Goal: Transaction & Acquisition: Purchase product/service

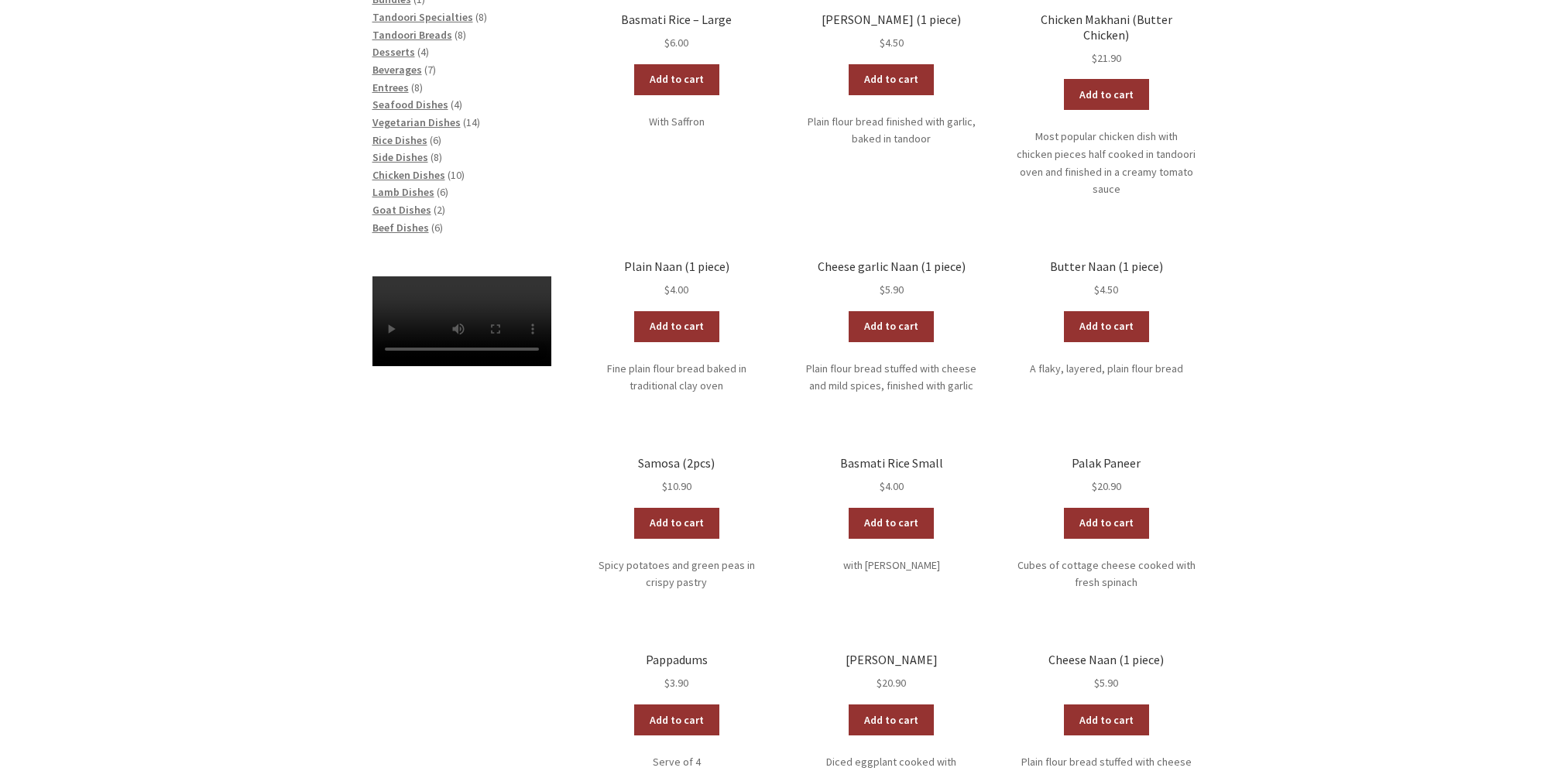
scroll to position [387, 0]
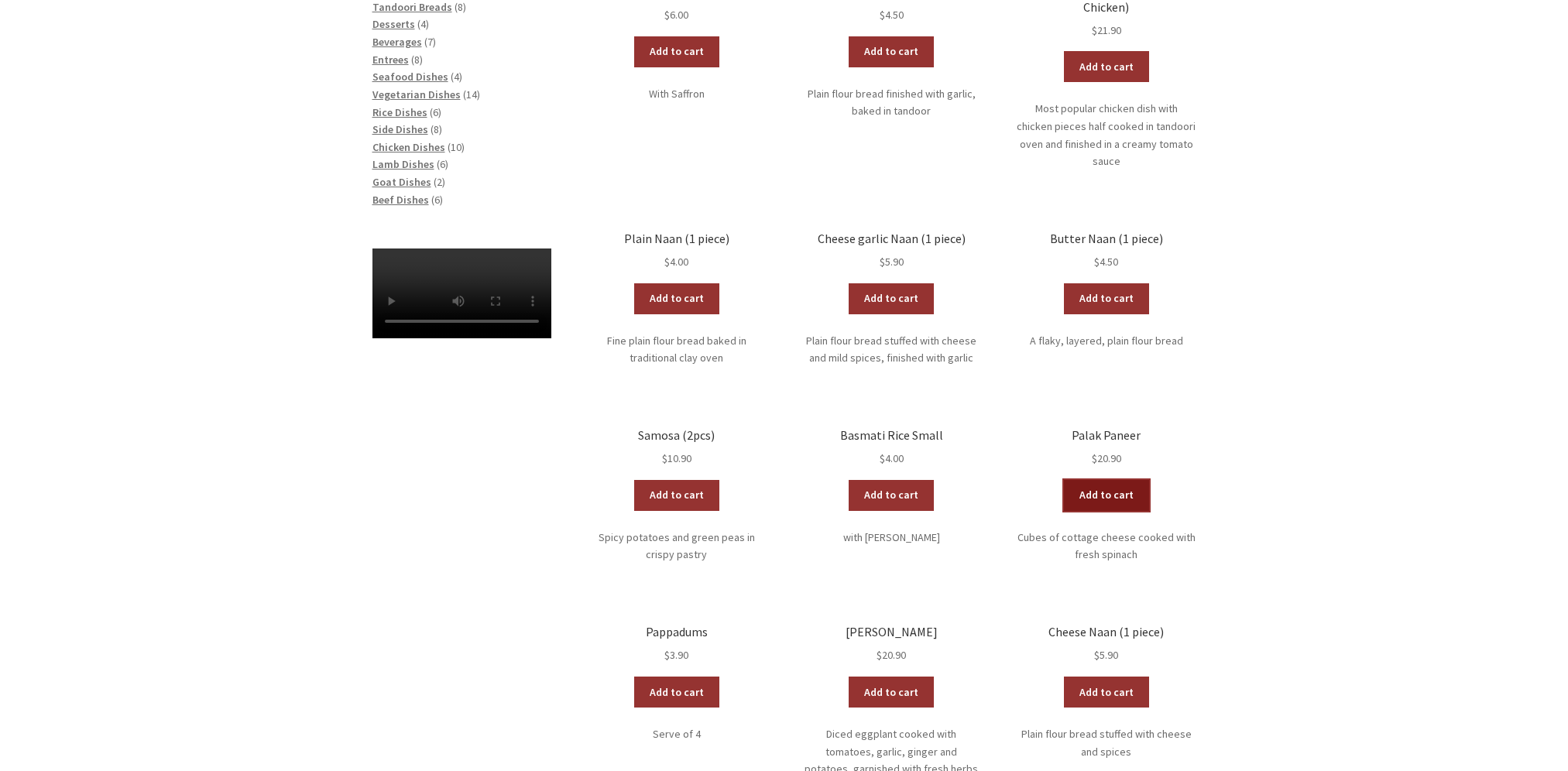
click at [1095, 480] on link "Add to cart" at bounding box center [1106, 495] width 85 height 31
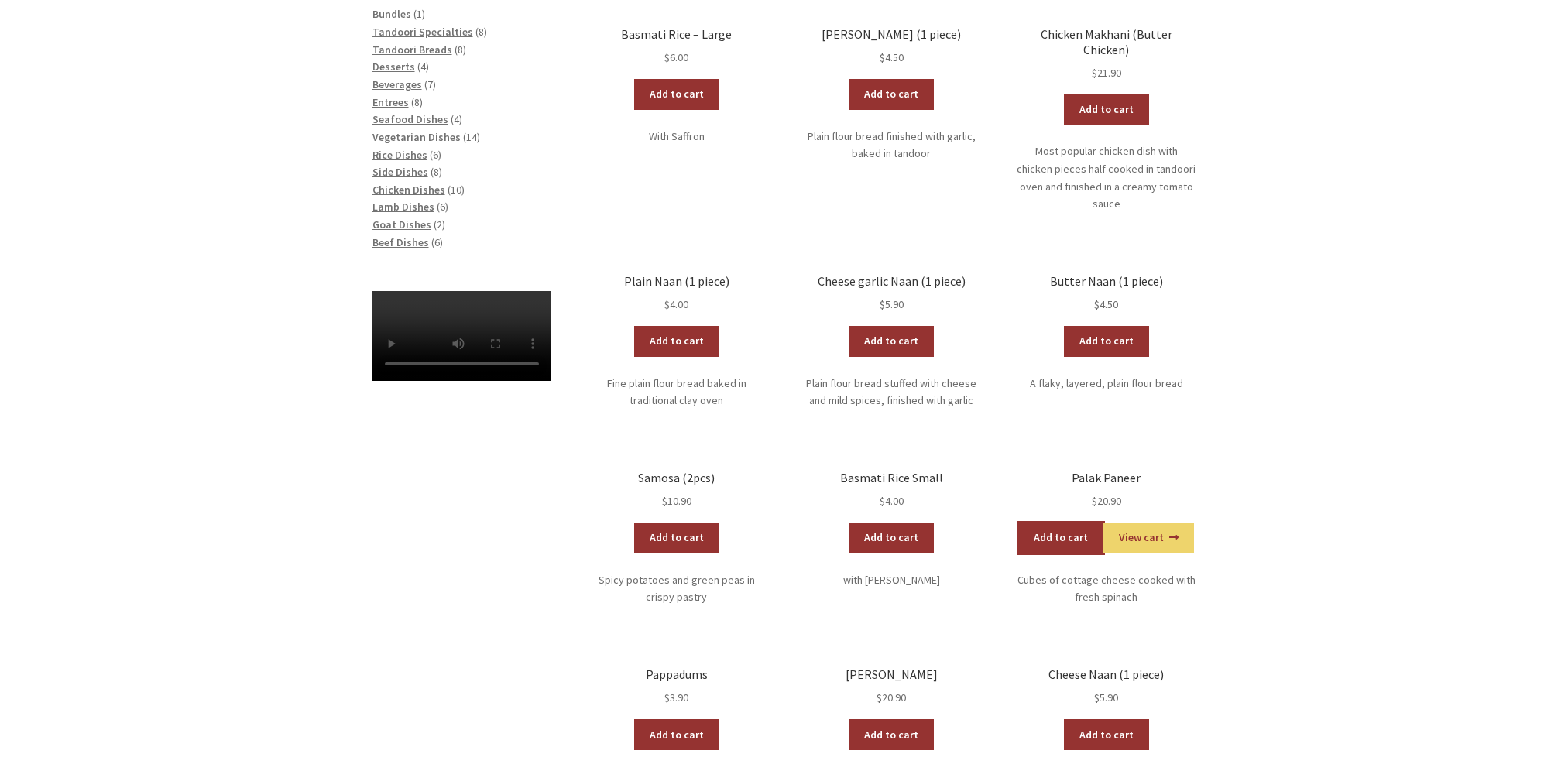
scroll to position [309, 0]
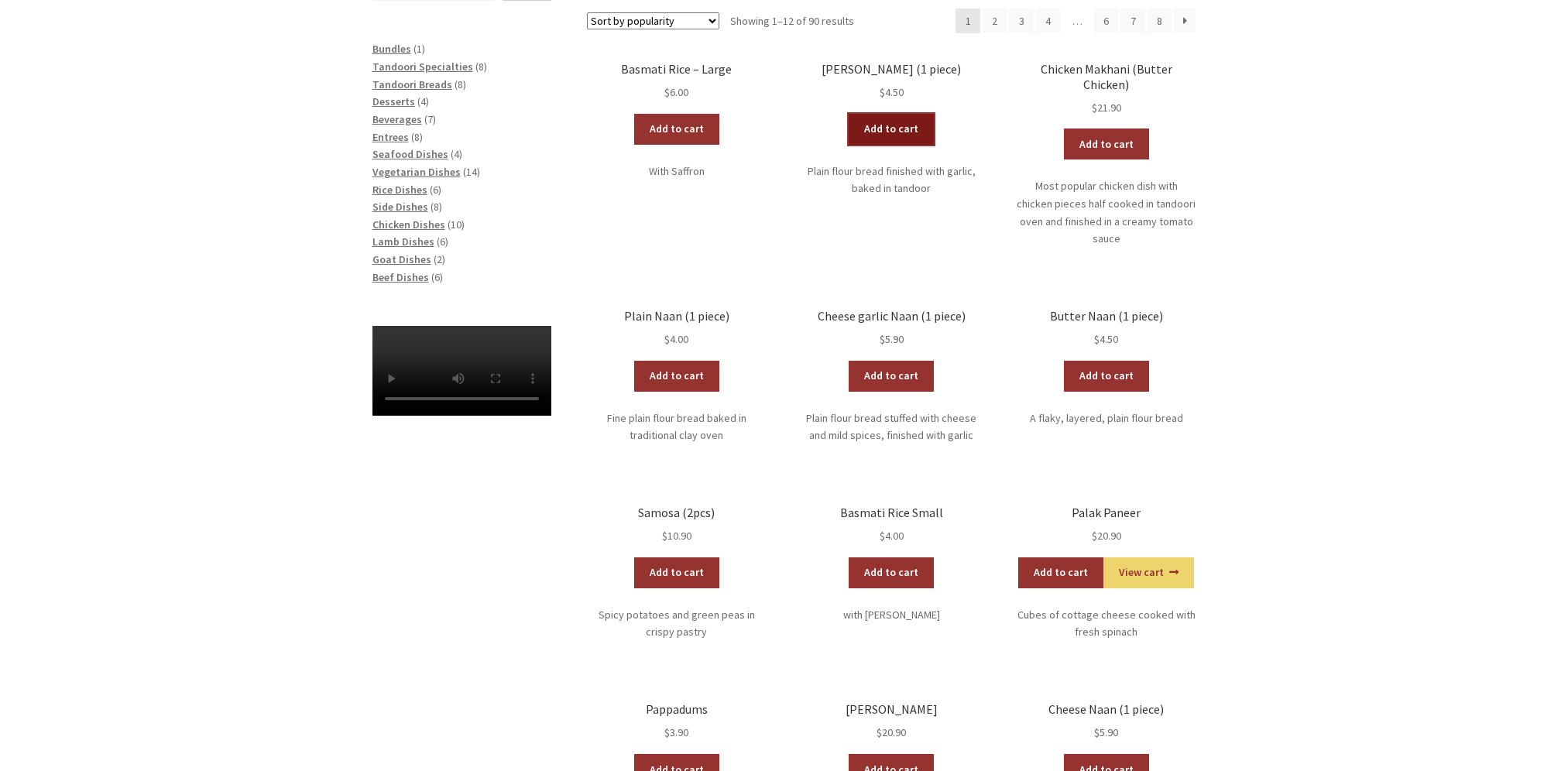
click at [890, 129] on link "Add to cart" at bounding box center [890, 129] width 85 height 31
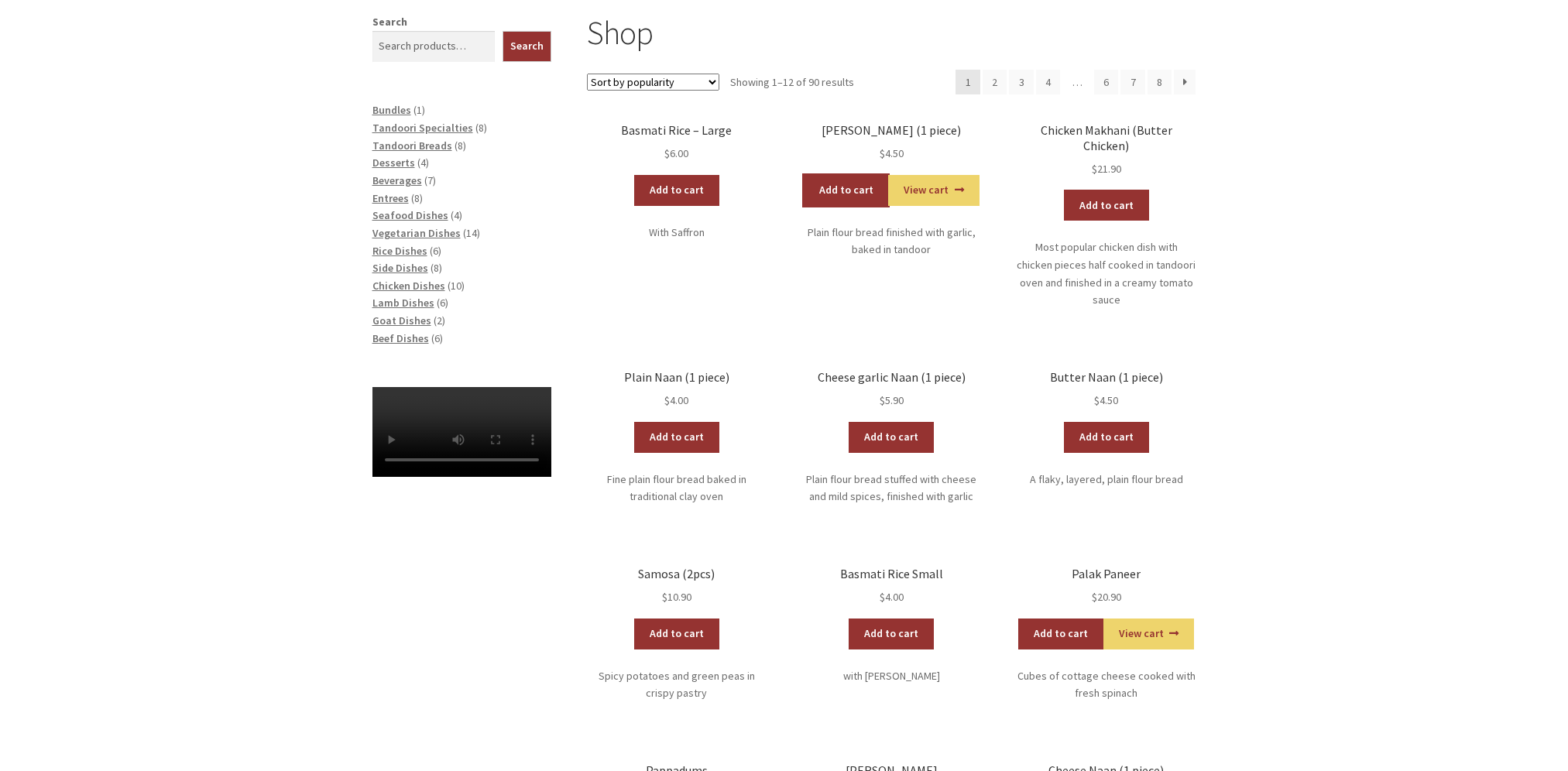
scroll to position [155, 0]
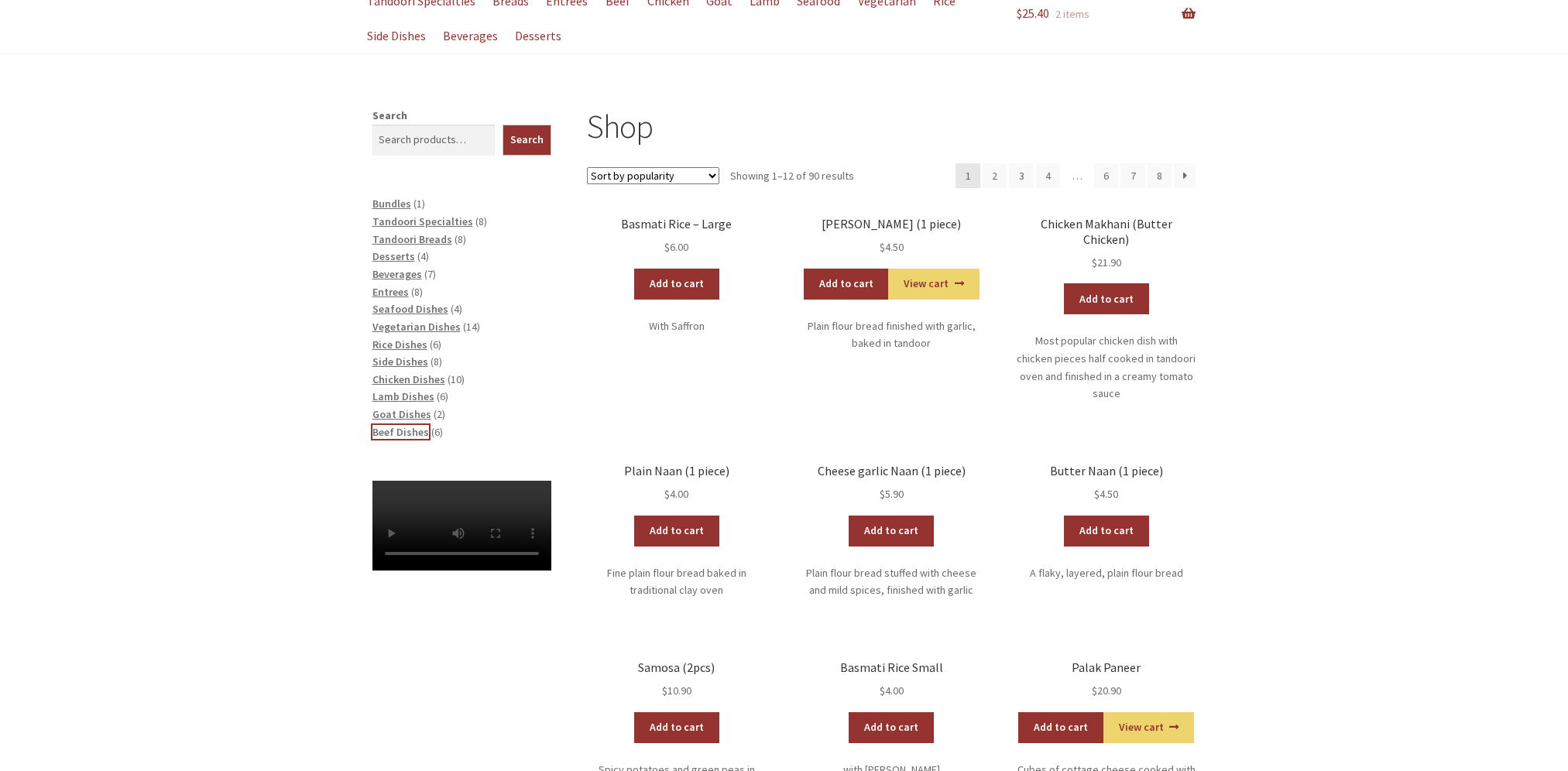
click at [392, 433] on span "Beef Dishes" at bounding box center [401, 431] width 57 height 14
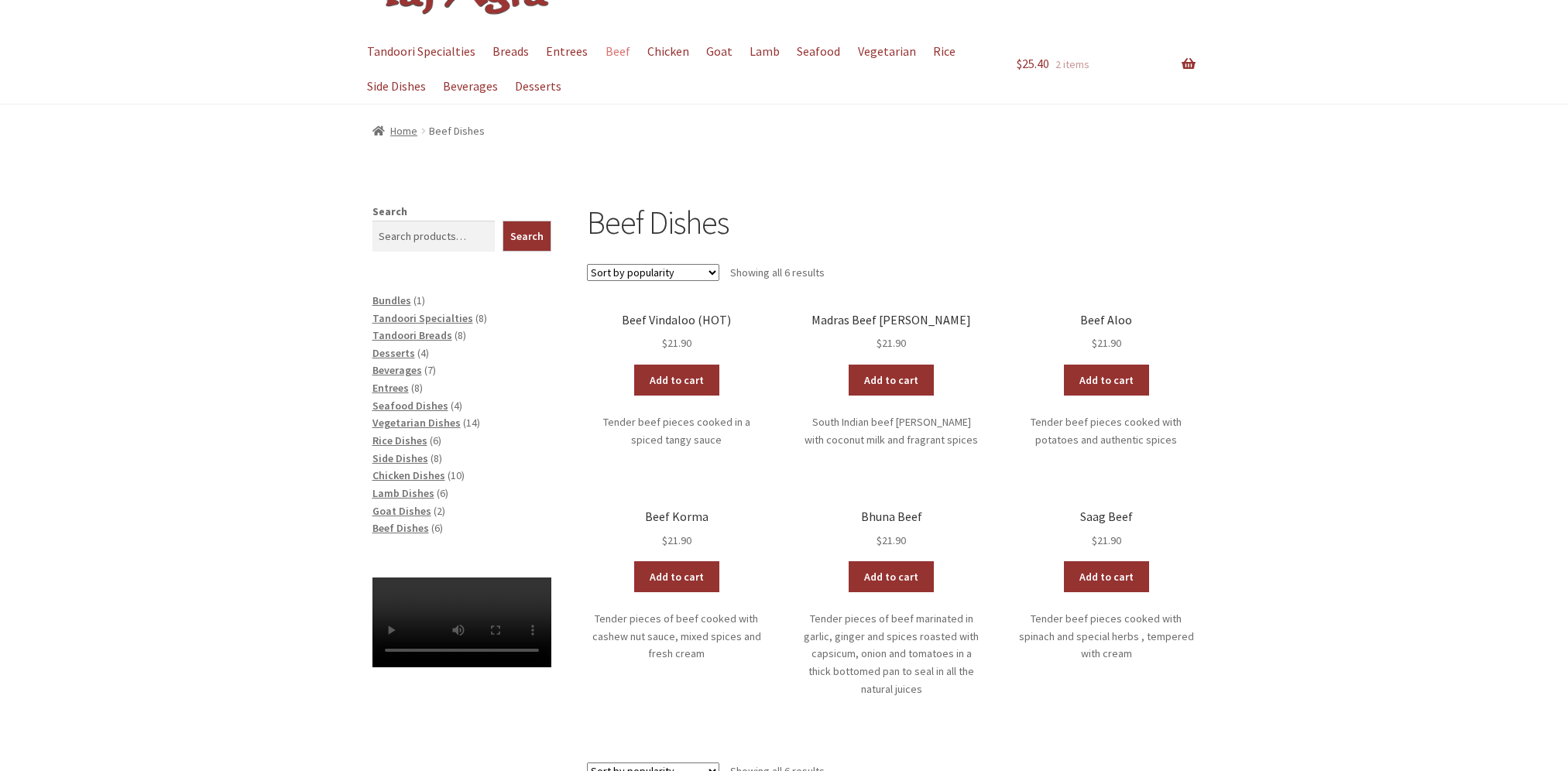
scroll to position [155, 0]
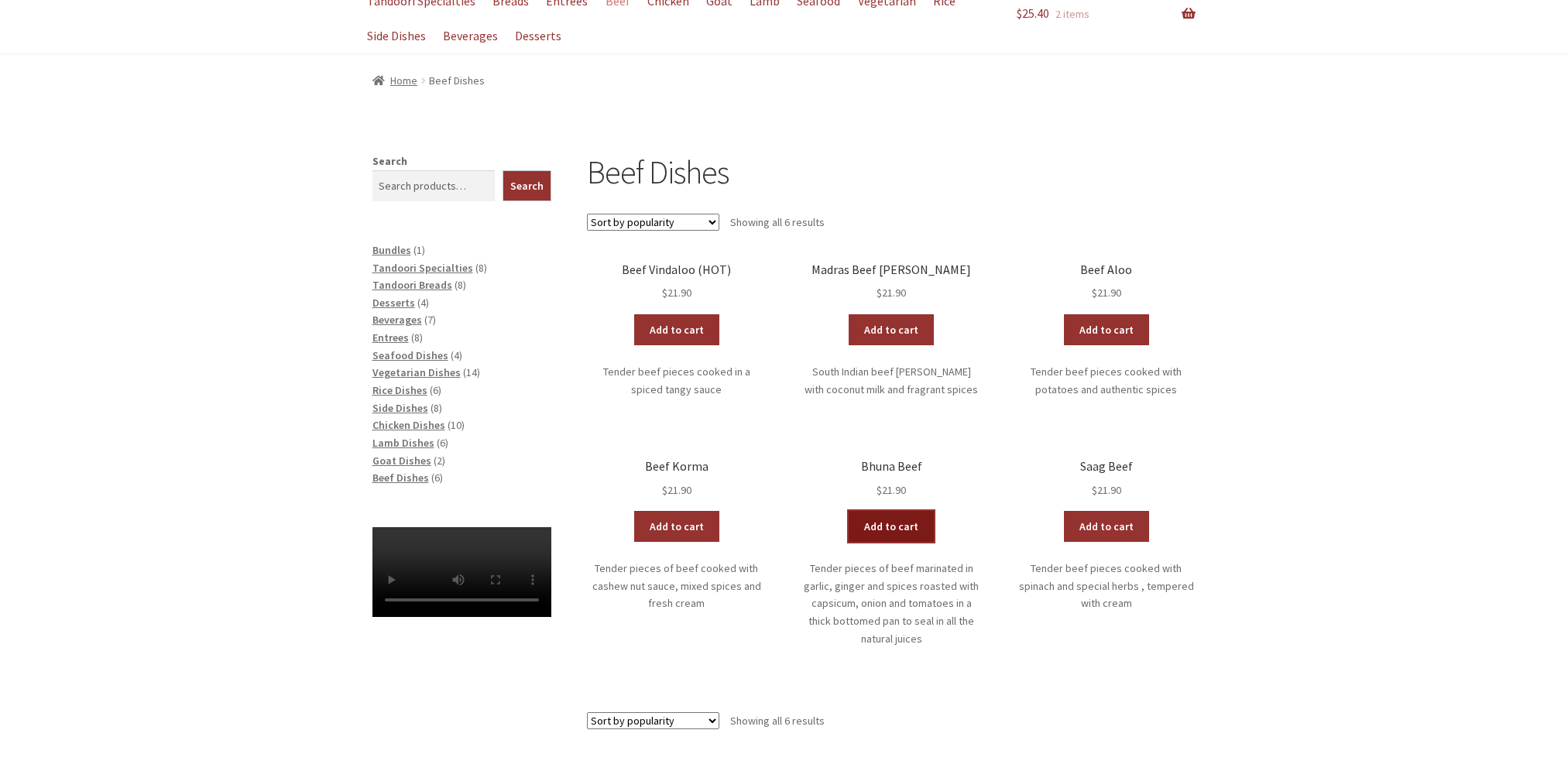
click at [885, 534] on link "Add to cart" at bounding box center [890, 526] width 85 height 31
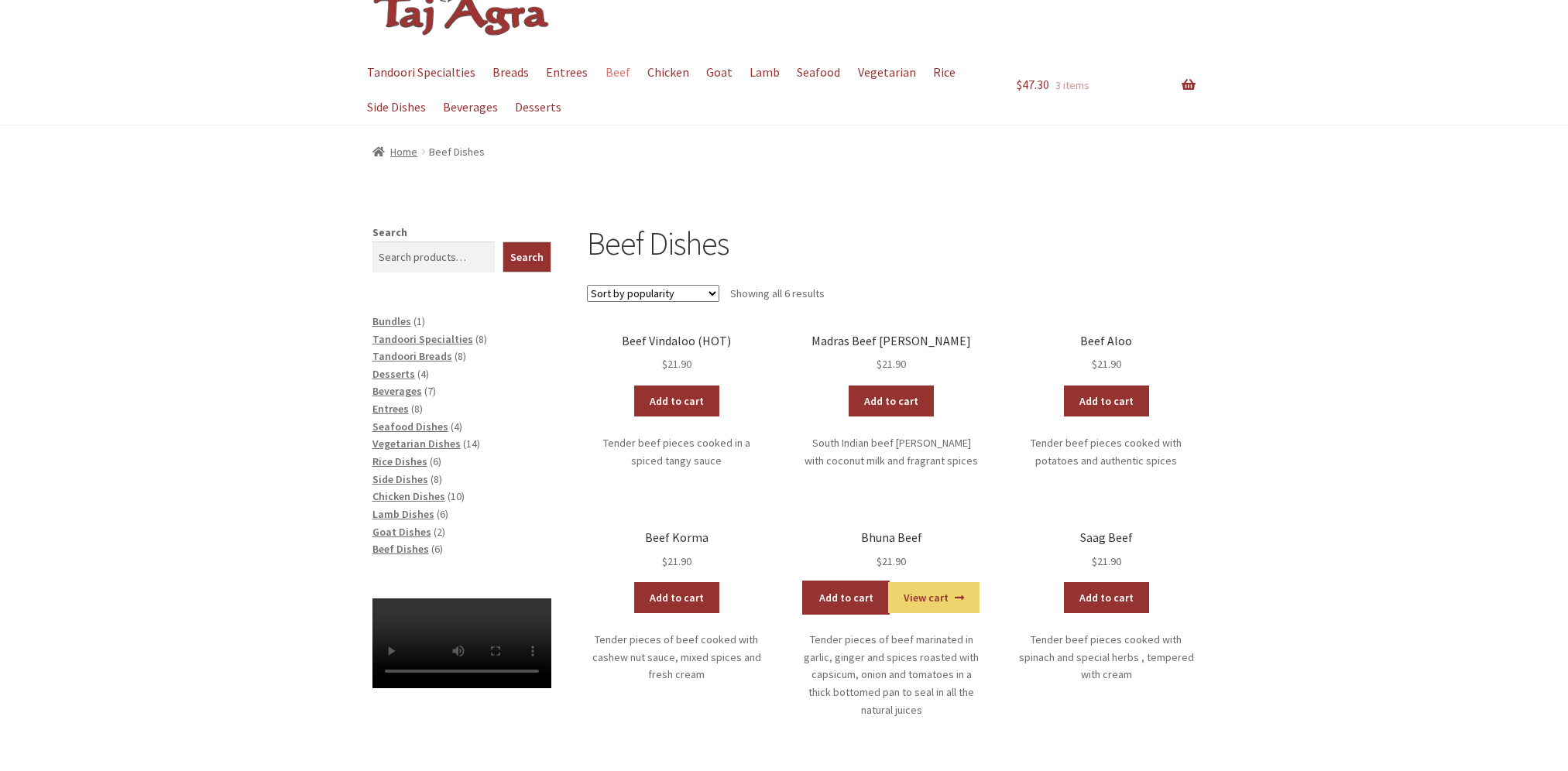
scroll to position [0, 0]
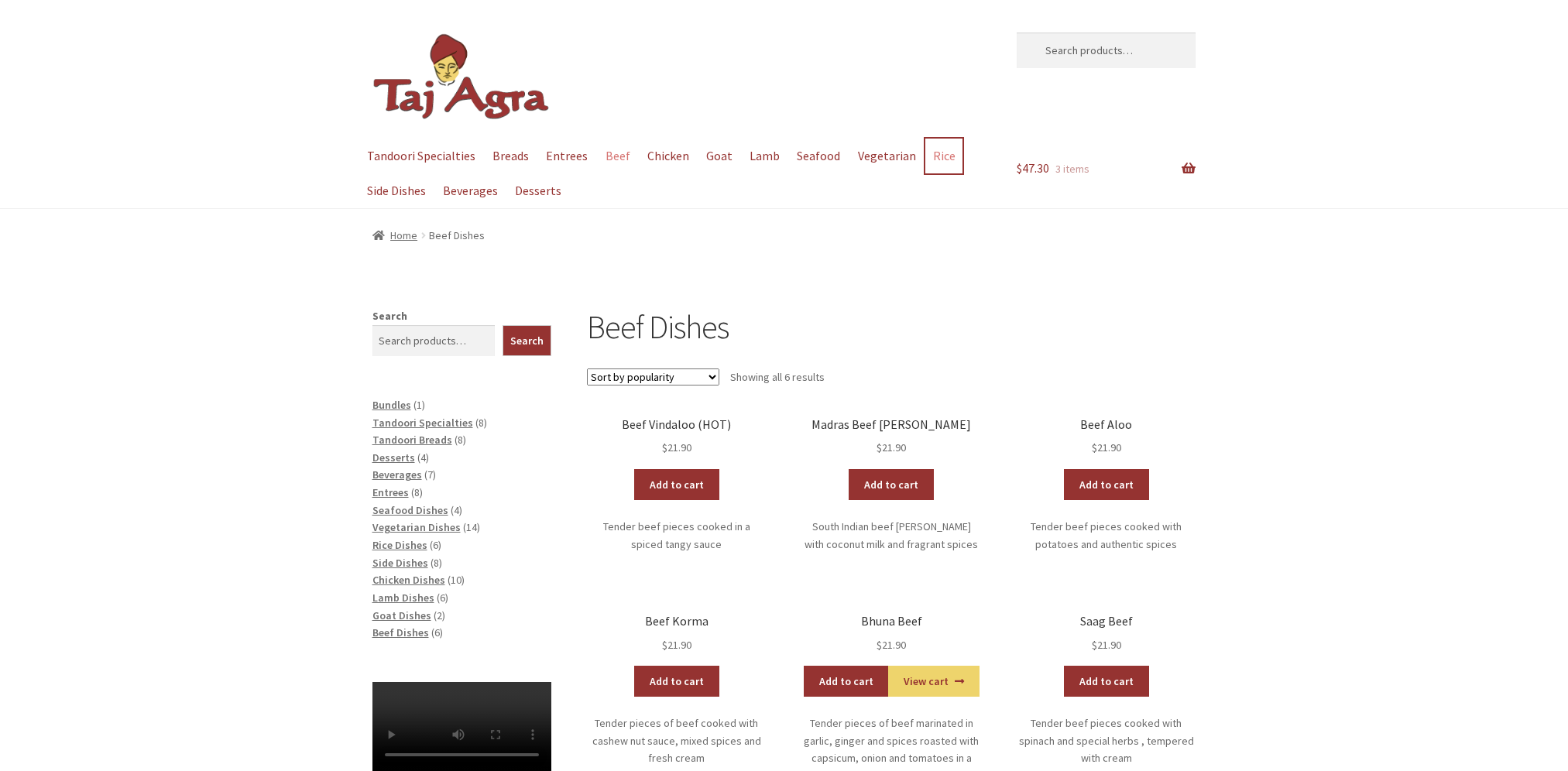
click at [931, 156] on link "Rice" at bounding box center [944, 156] width 37 height 35
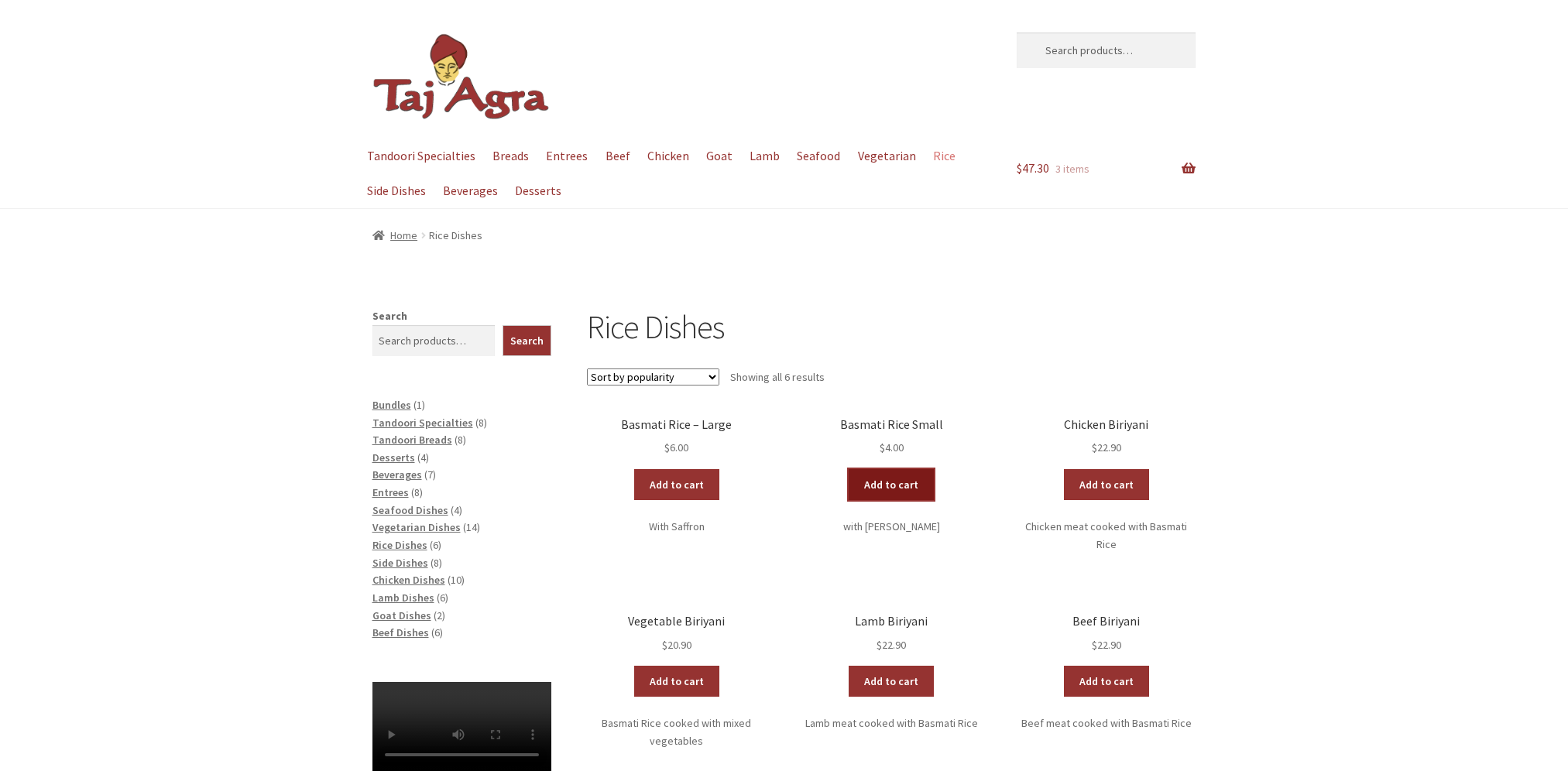
click at [882, 484] on link "Add to cart" at bounding box center [890, 484] width 85 height 31
click at [671, 482] on link "Add to cart" at bounding box center [676, 484] width 85 height 31
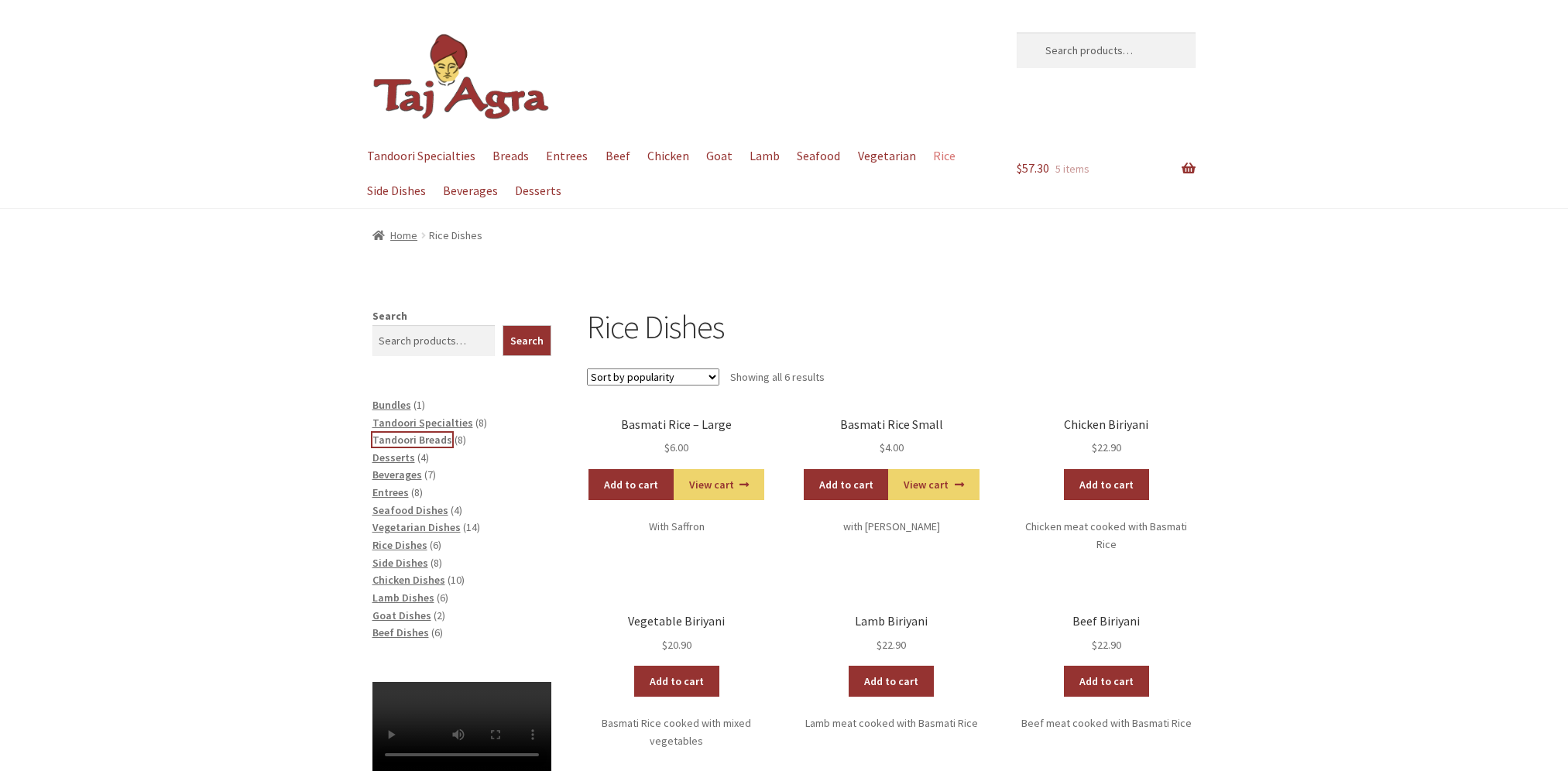
click at [419, 438] on span "Tandoori Breads" at bounding box center [412, 439] width 80 height 14
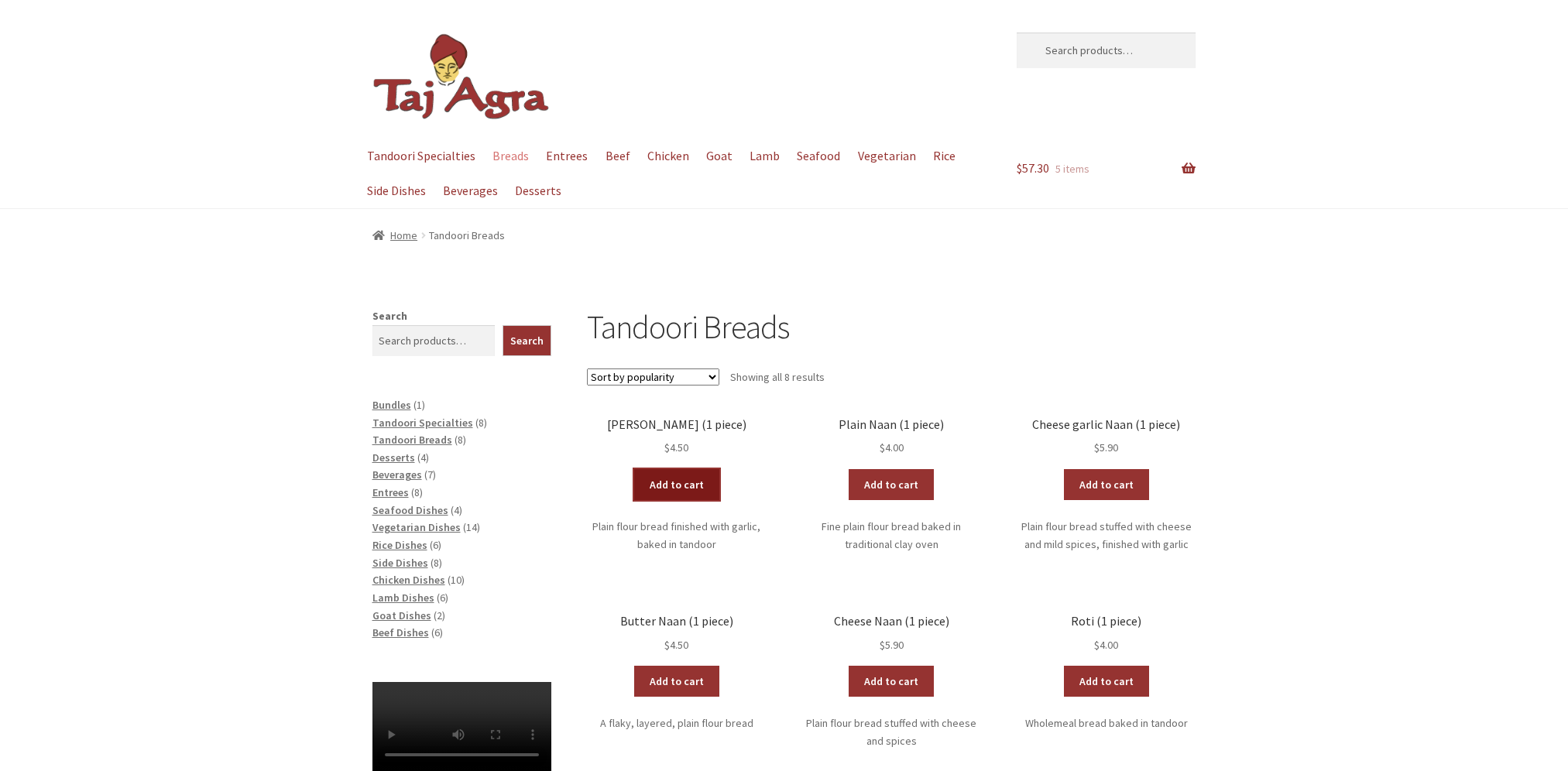
click at [666, 483] on link "Add to cart" at bounding box center [676, 484] width 85 height 31
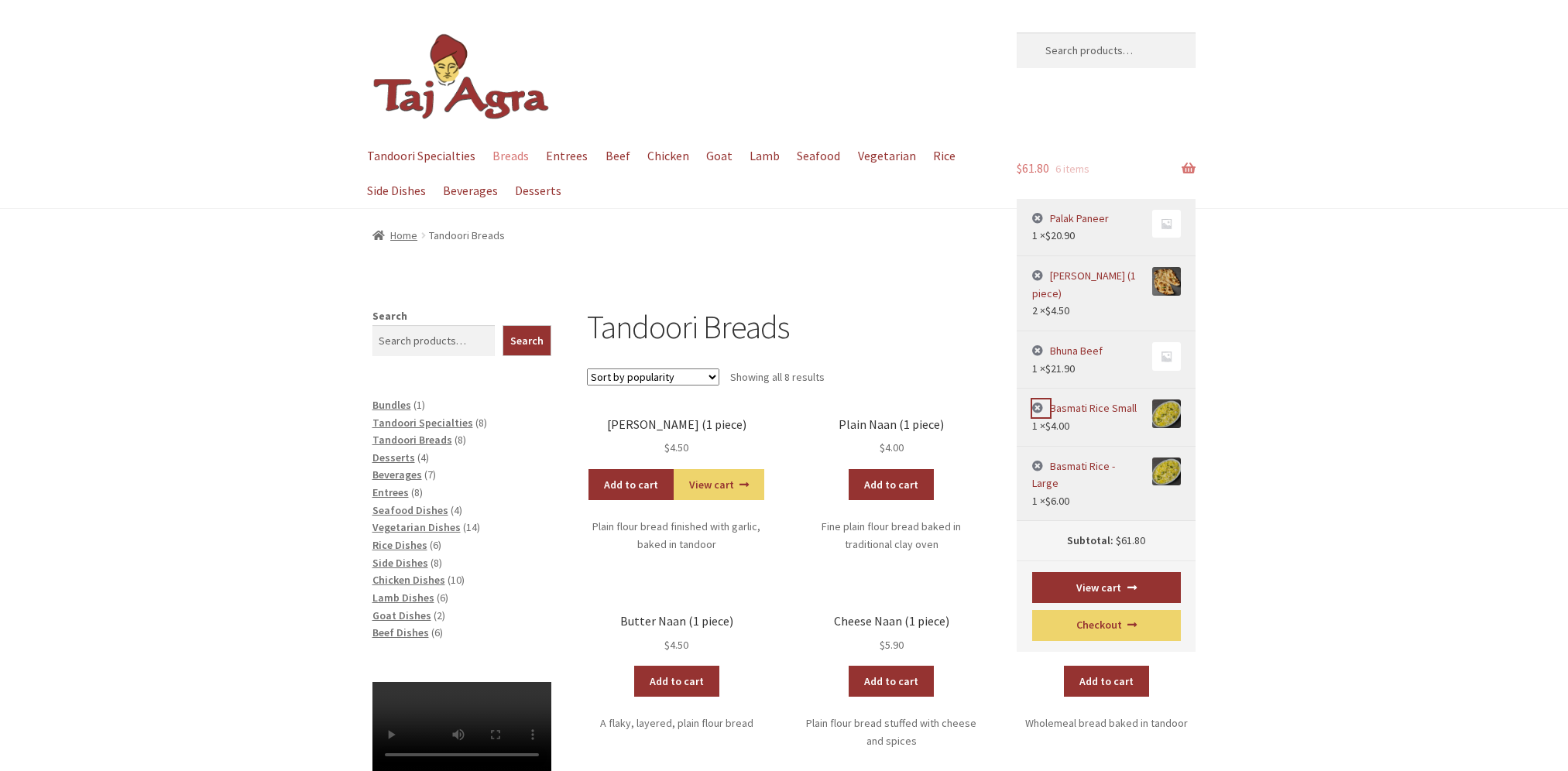
click at [1037, 404] on link "×" at bounding box center [1041, 409] width 18 height 18
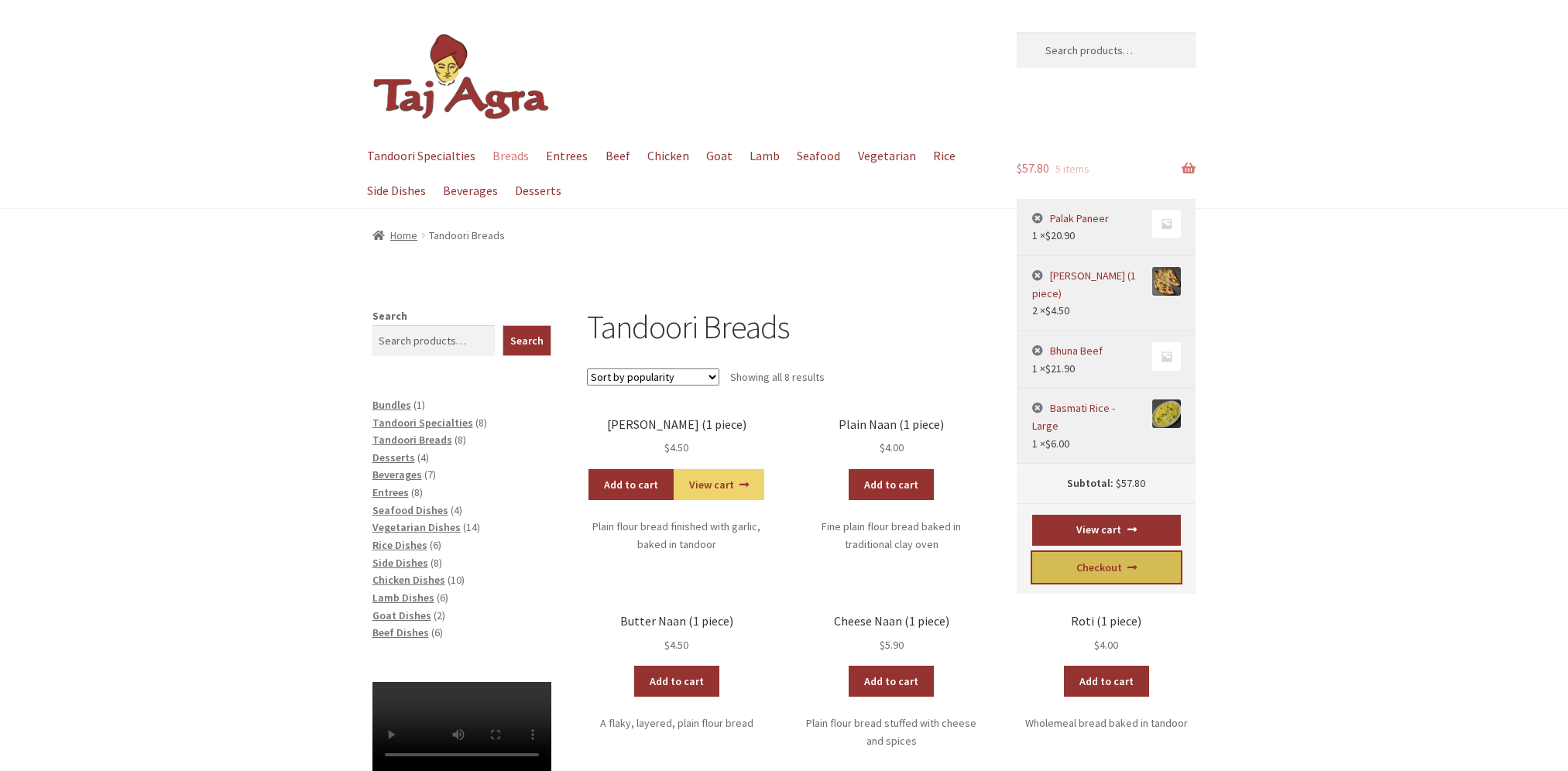
click at [1114, 551] on link "Checkout" at bounding box center [1107, 567] width 149 height 31
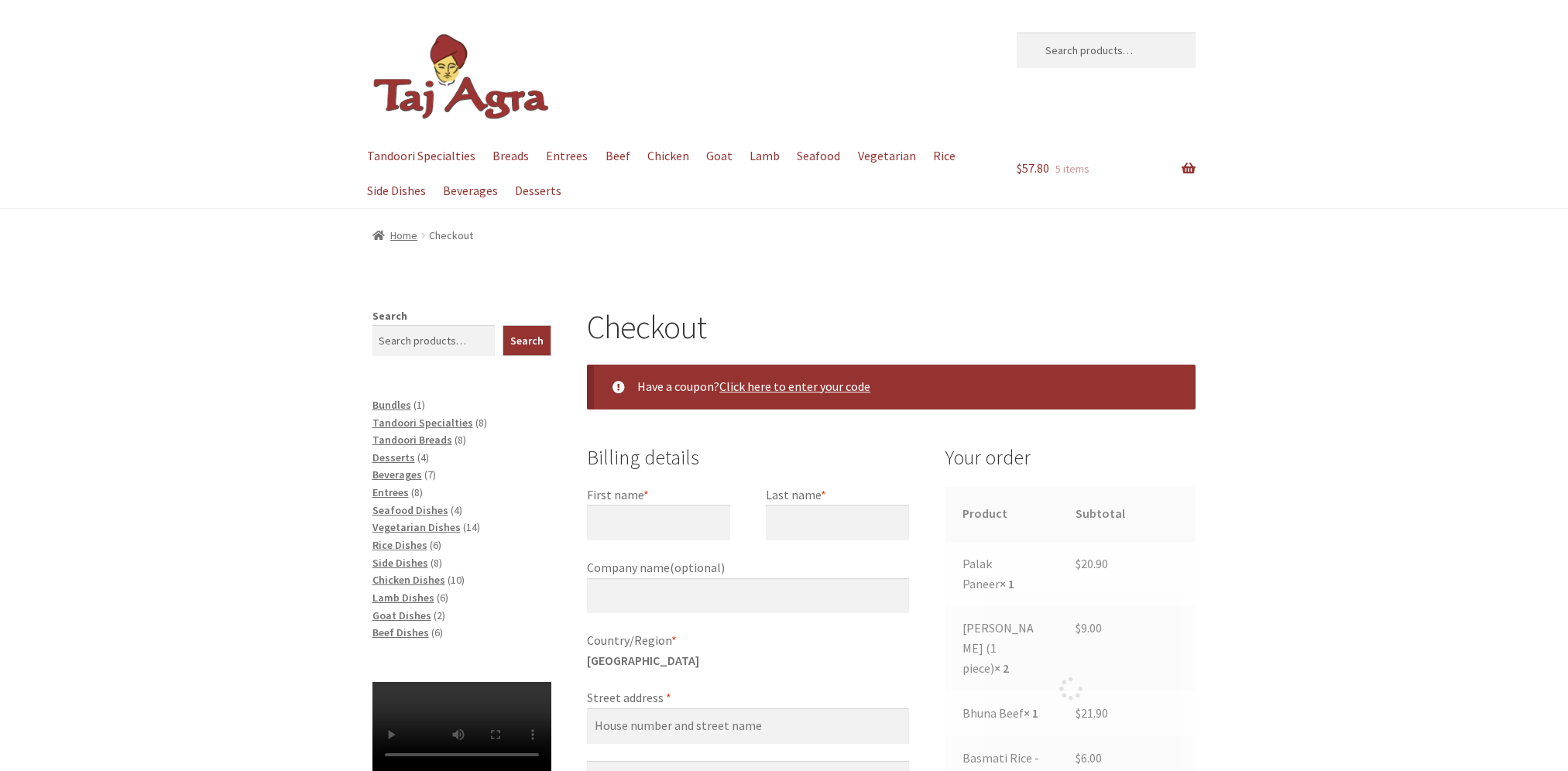
select select "ACT"
click at [605, 517] on input "First name *" at bounding box center [658, 522] width 143 height 36
type input "[PERSON_NAME]"
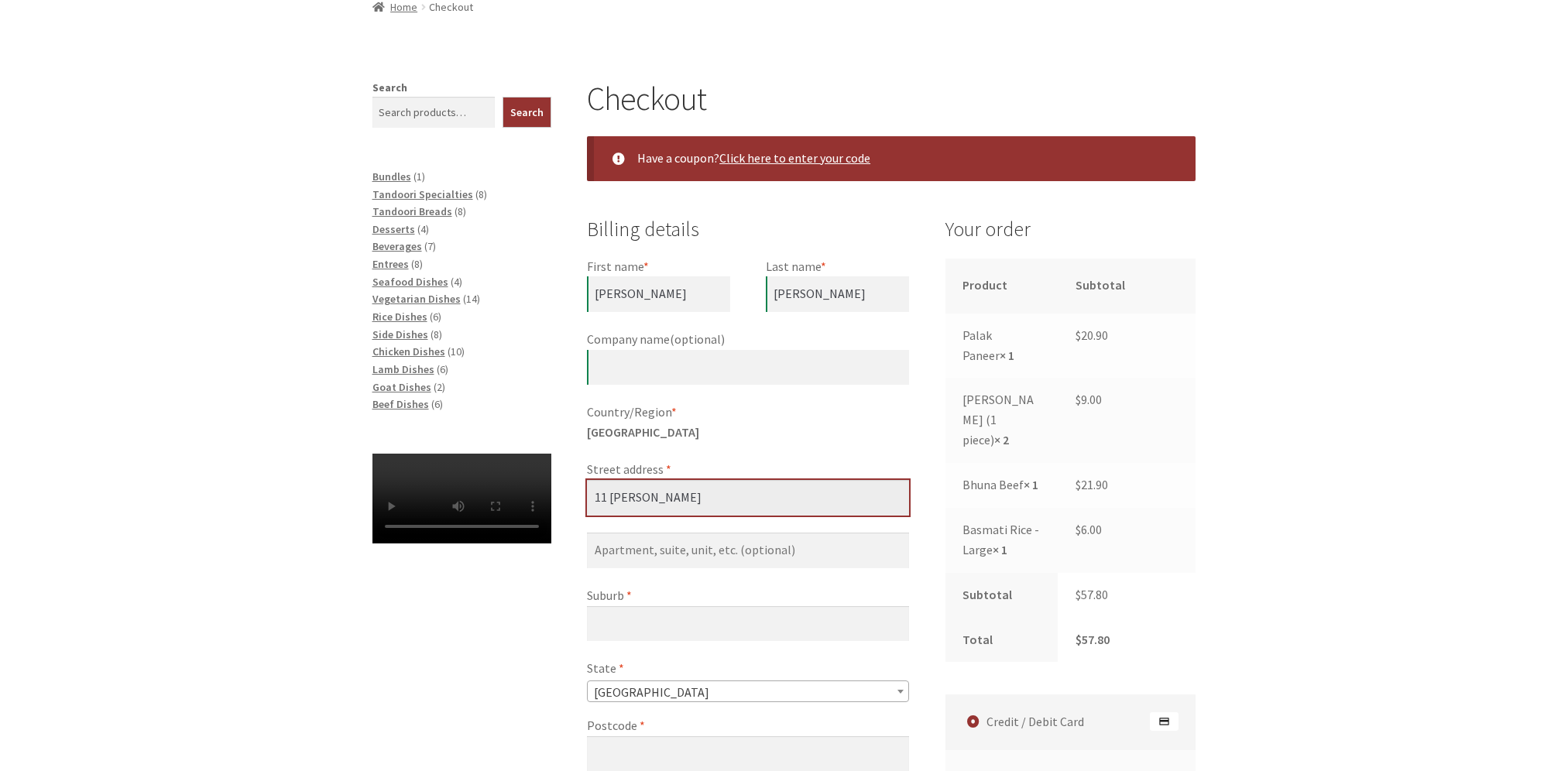
scroll to position [309, 0]
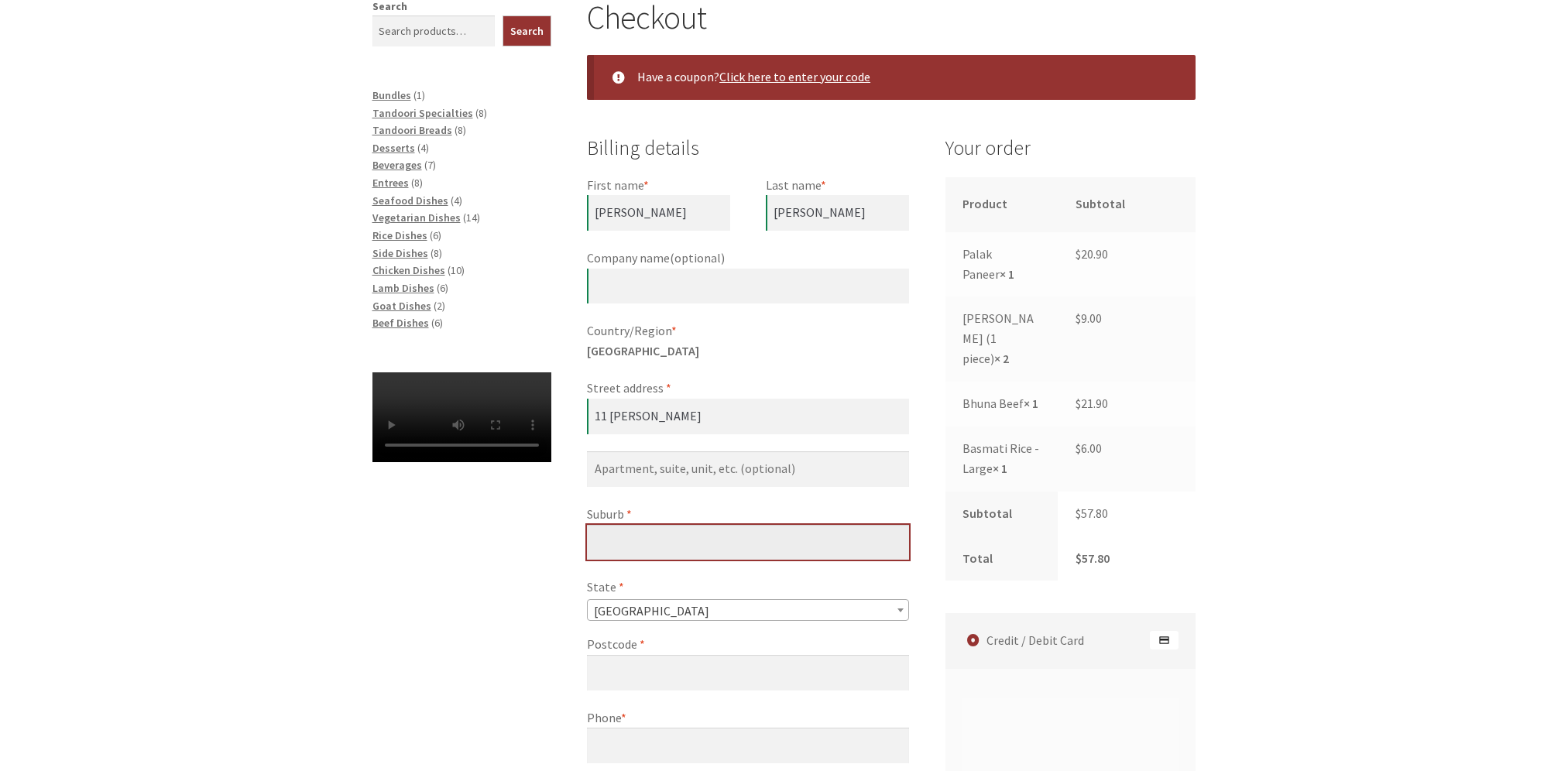
click at [670, 533] on input "Suburb *" at bounding box center [747, 543] width 322 height 36
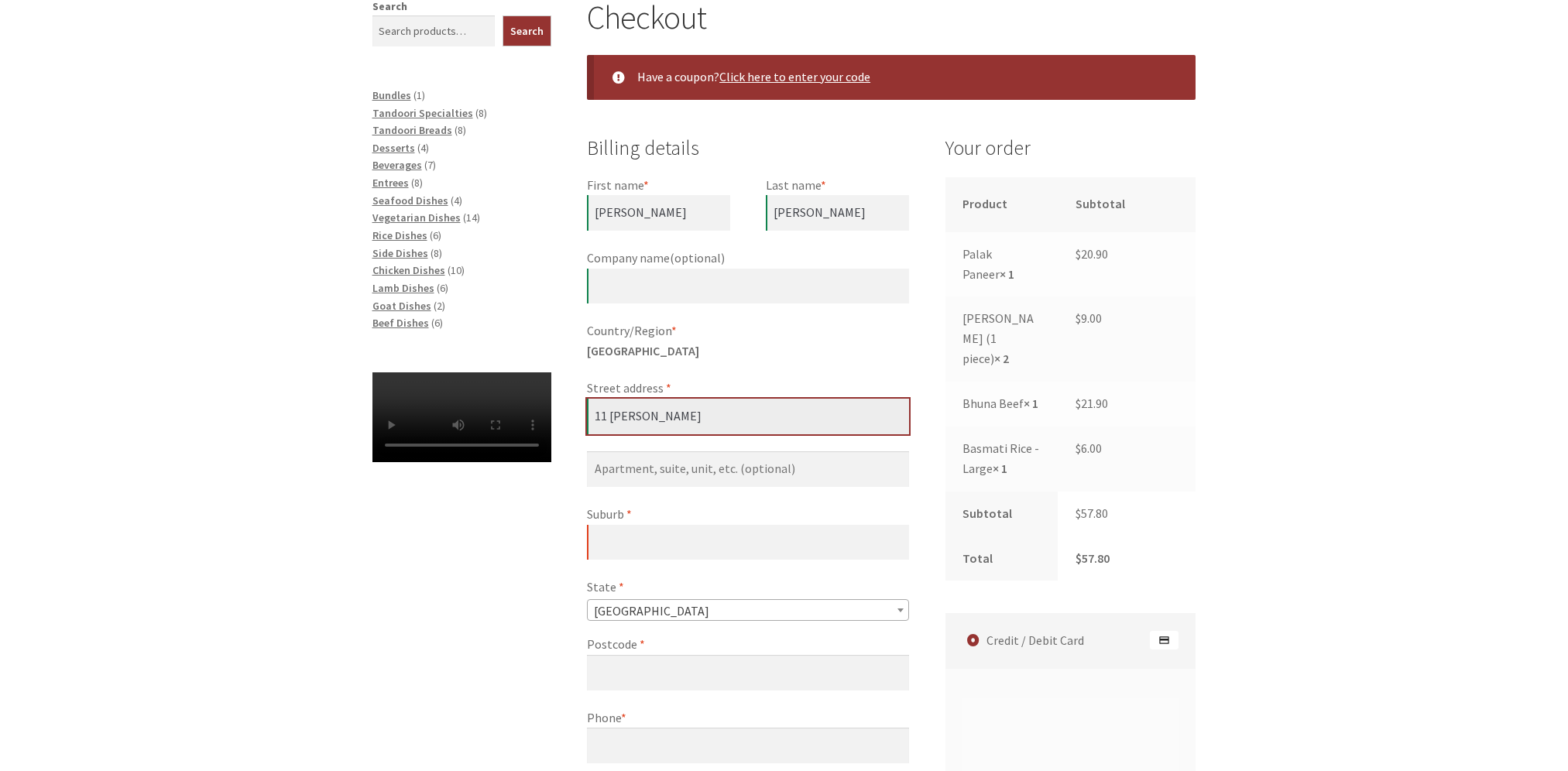
click at [759, 414] on input "11 [PERSON_NAME]" at bounding box center [747, 417] width 322 height 36
type input "11 Von [PERSON_NAME]"
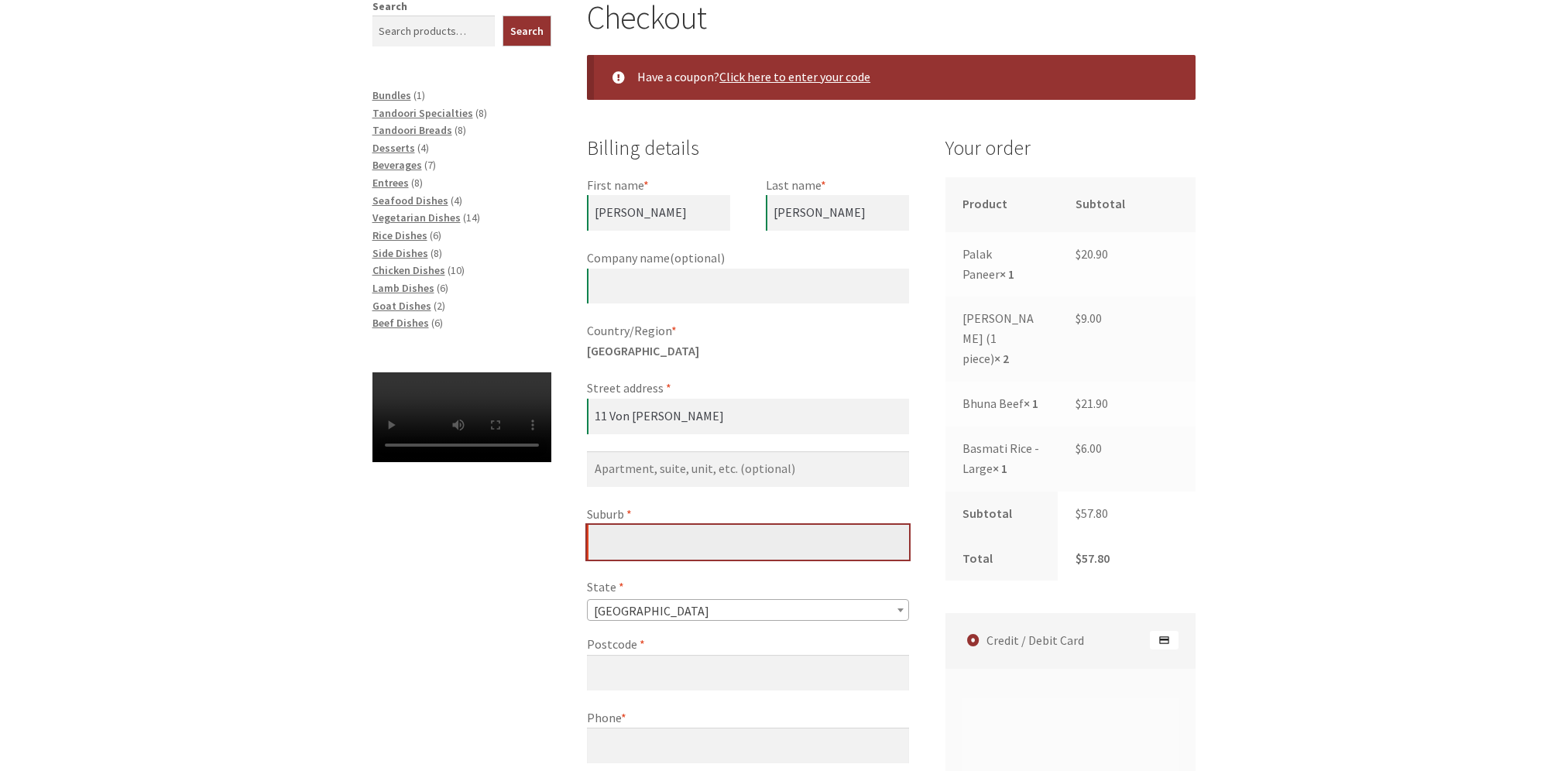
click at [620, 548] on input "Suburb *" at bounding box center [747, 543] width 322 height 36
type input "Lyneham"
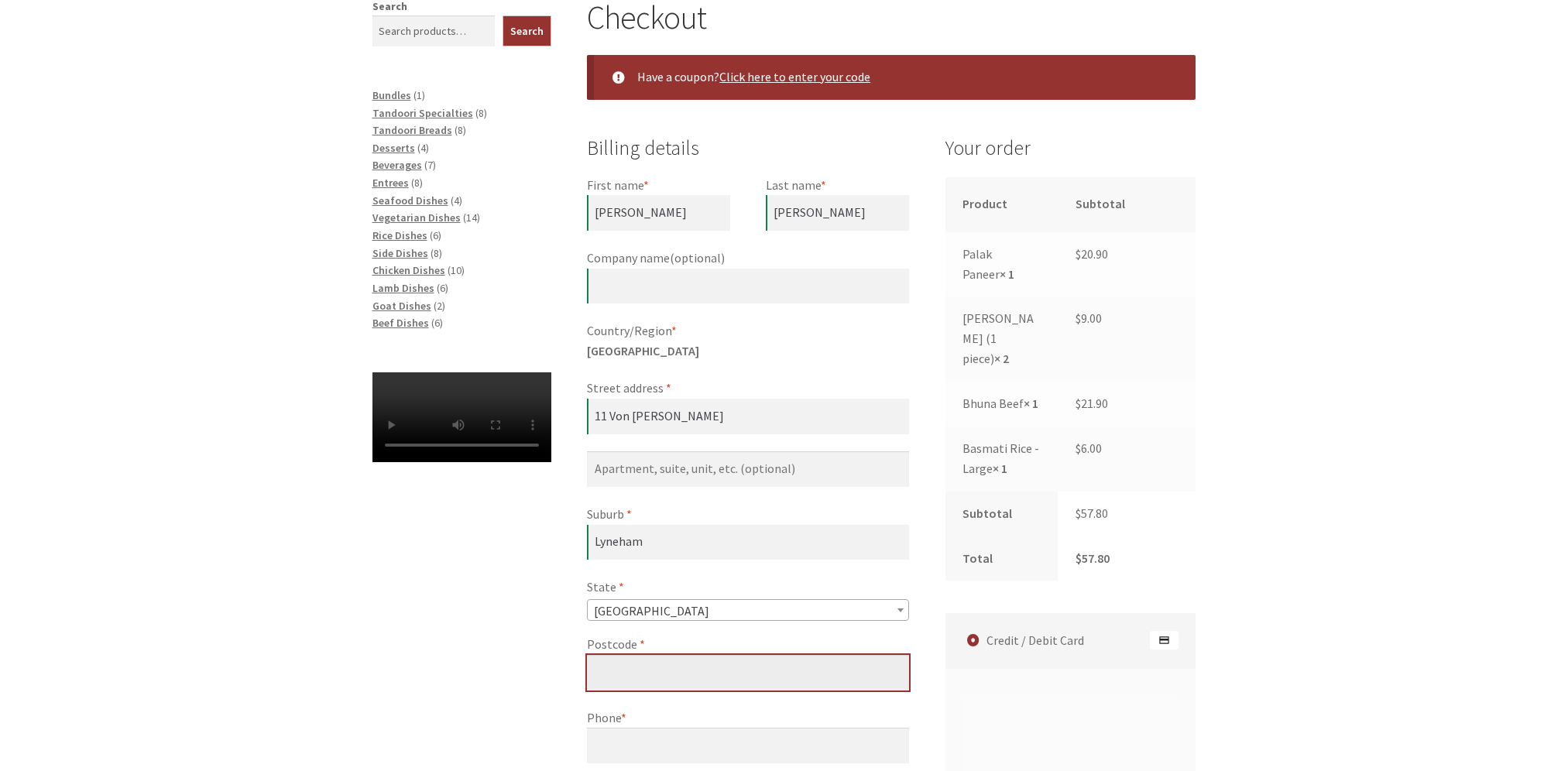
click at [644, 672] on input "Postcode *" at bounding box center [747, 673] width 322 height 36
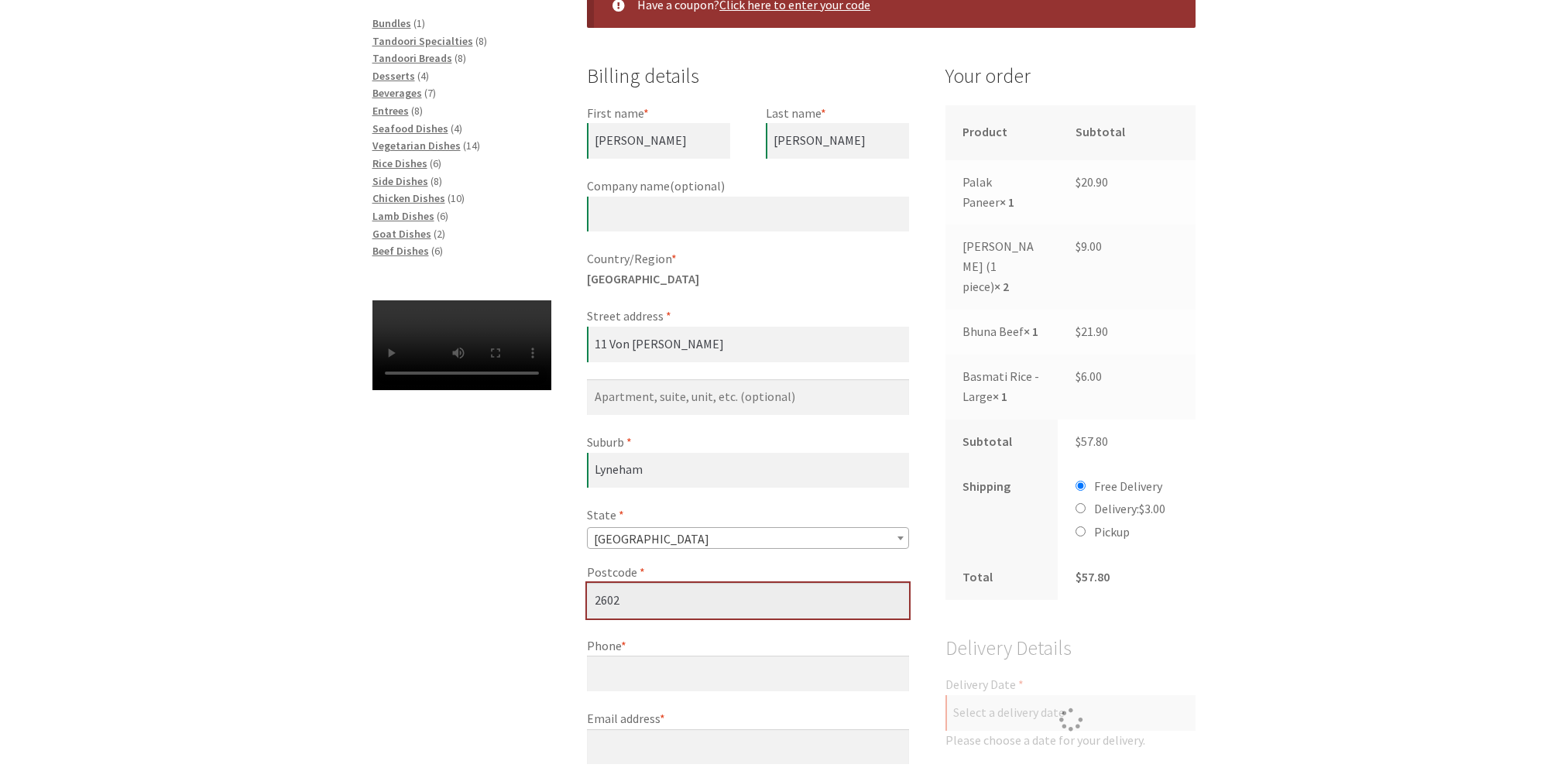
scroll to position [542, 0]
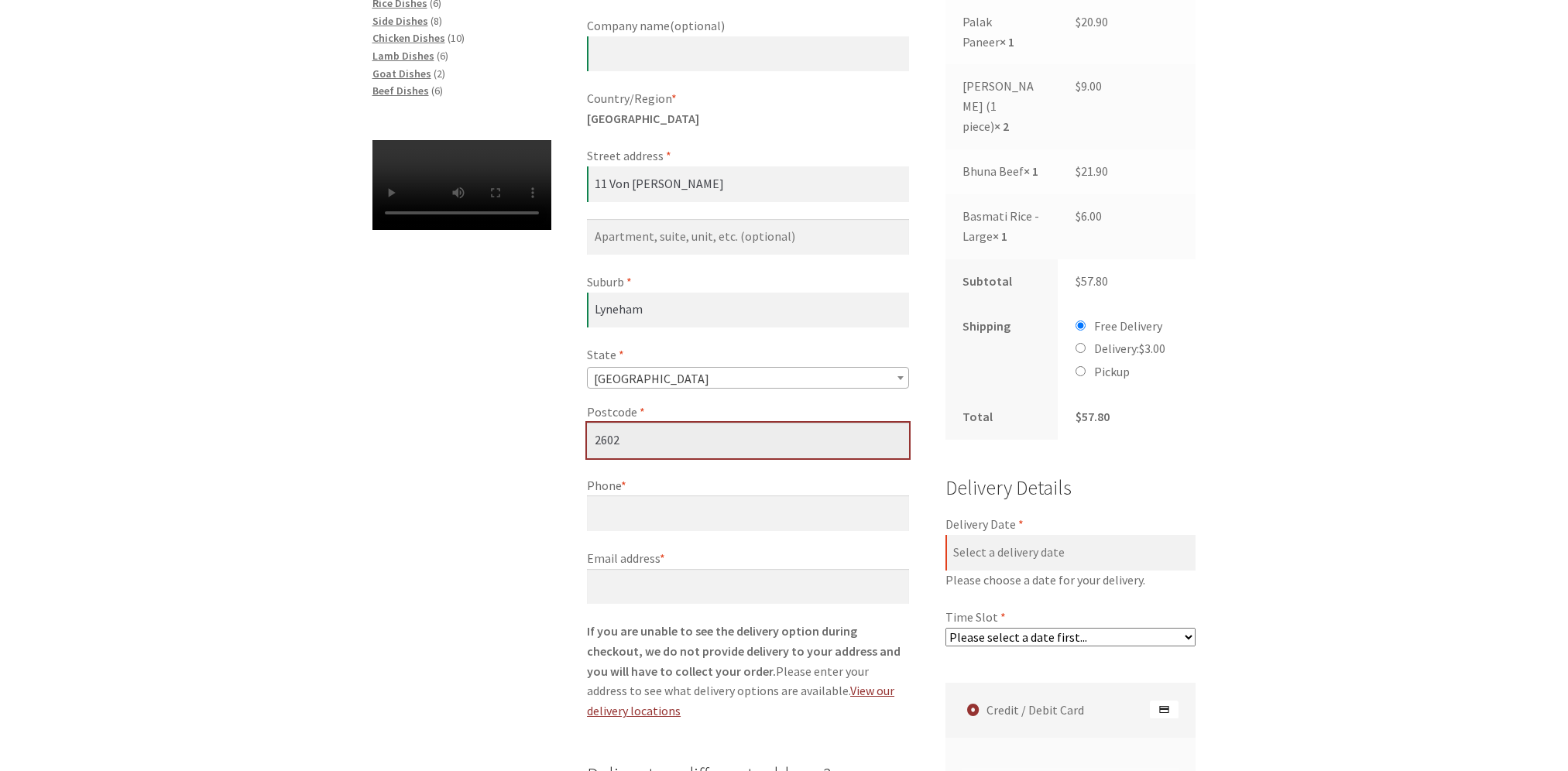
type input "2602"
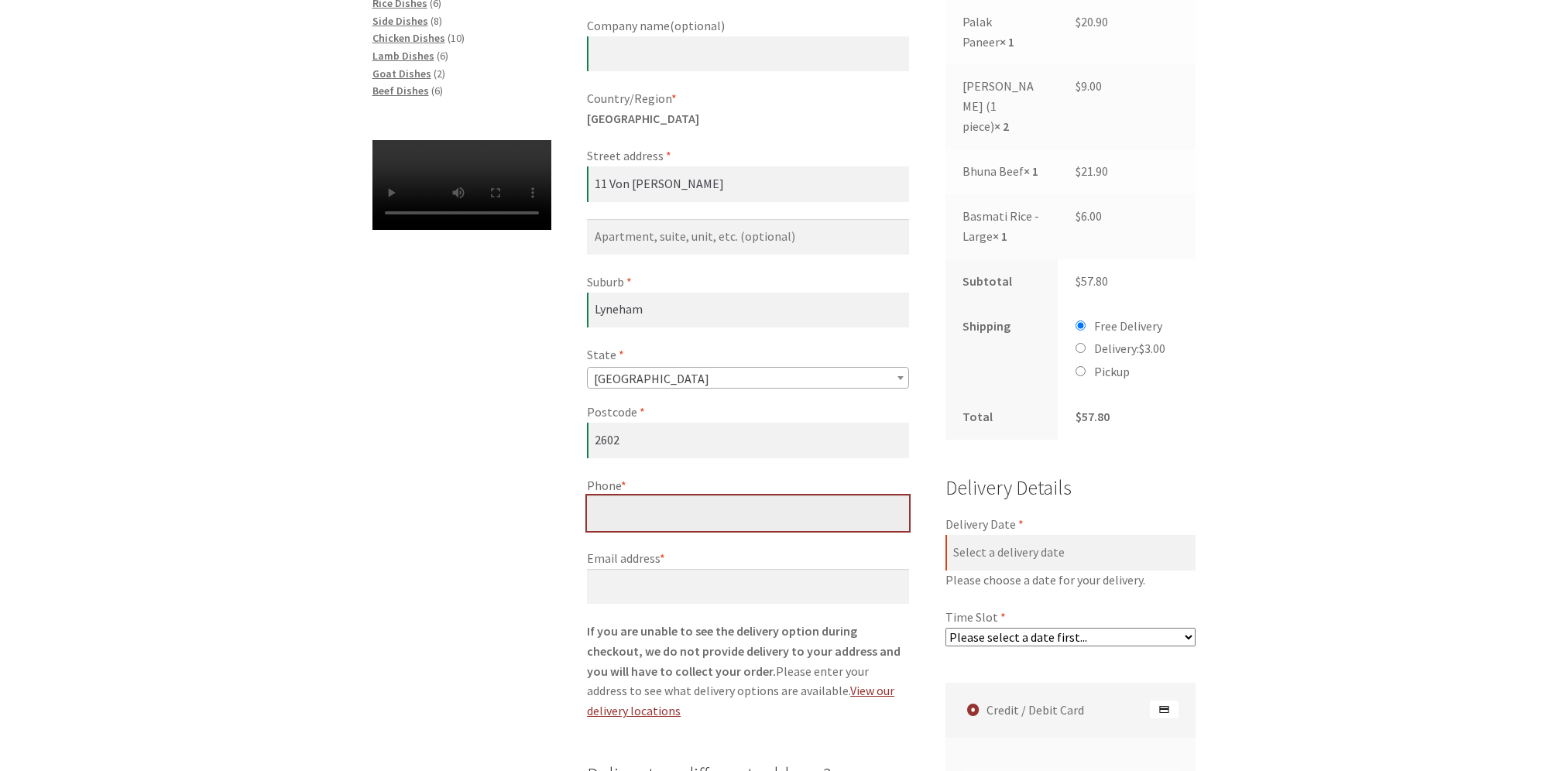
click at [645, 508] on input "Phone *" at bounding box center [747, 513] width 322 height 36
type input "0410231005"
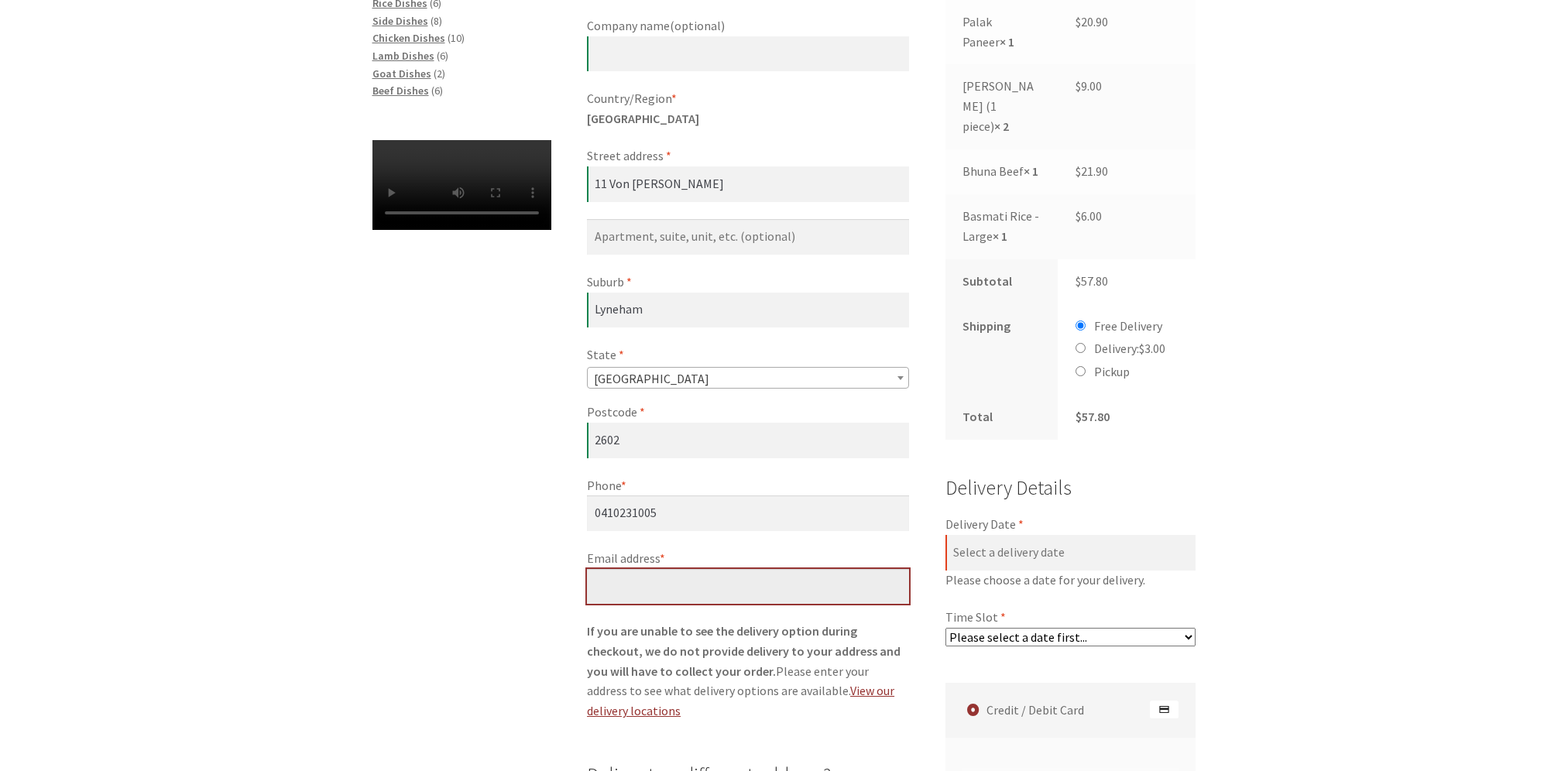
click at [642, 590] on input "Email address *" at bounding box center [747, 586] width 322 height 36
drag, startPoint x: 622, startPoint y: 580, endPoint x: 651, endPoint y: 581, distance: 29.0
click at [651, 581] on input "[EMAIL_ADDRESS][DOMAIN_NAME]" at bounding box center [747, 586] width 322 height 36
click at [780, 592] on input "[EMAIL_ADDRESS][DOMAIN_NAME]" at bounding box center [747, 586] width 322 height 36
type input "[EMAIL_ADDRESS][DOMAIN_NAME]"
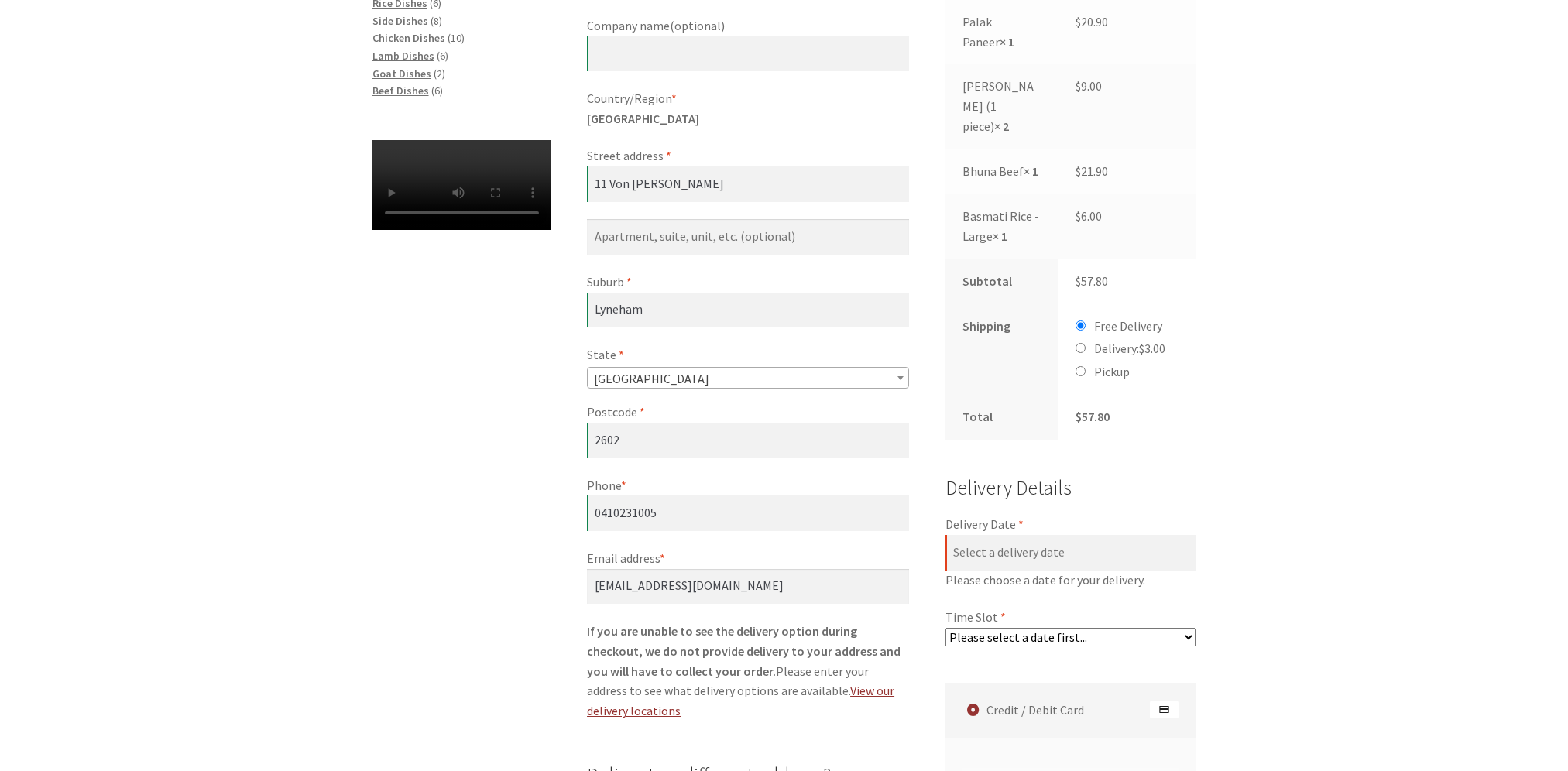
click at [699, 647] on strong "If you are unable to see the delivery option during checkout, we do not provide…" at bounding box center [743, 651] width 313 height 56
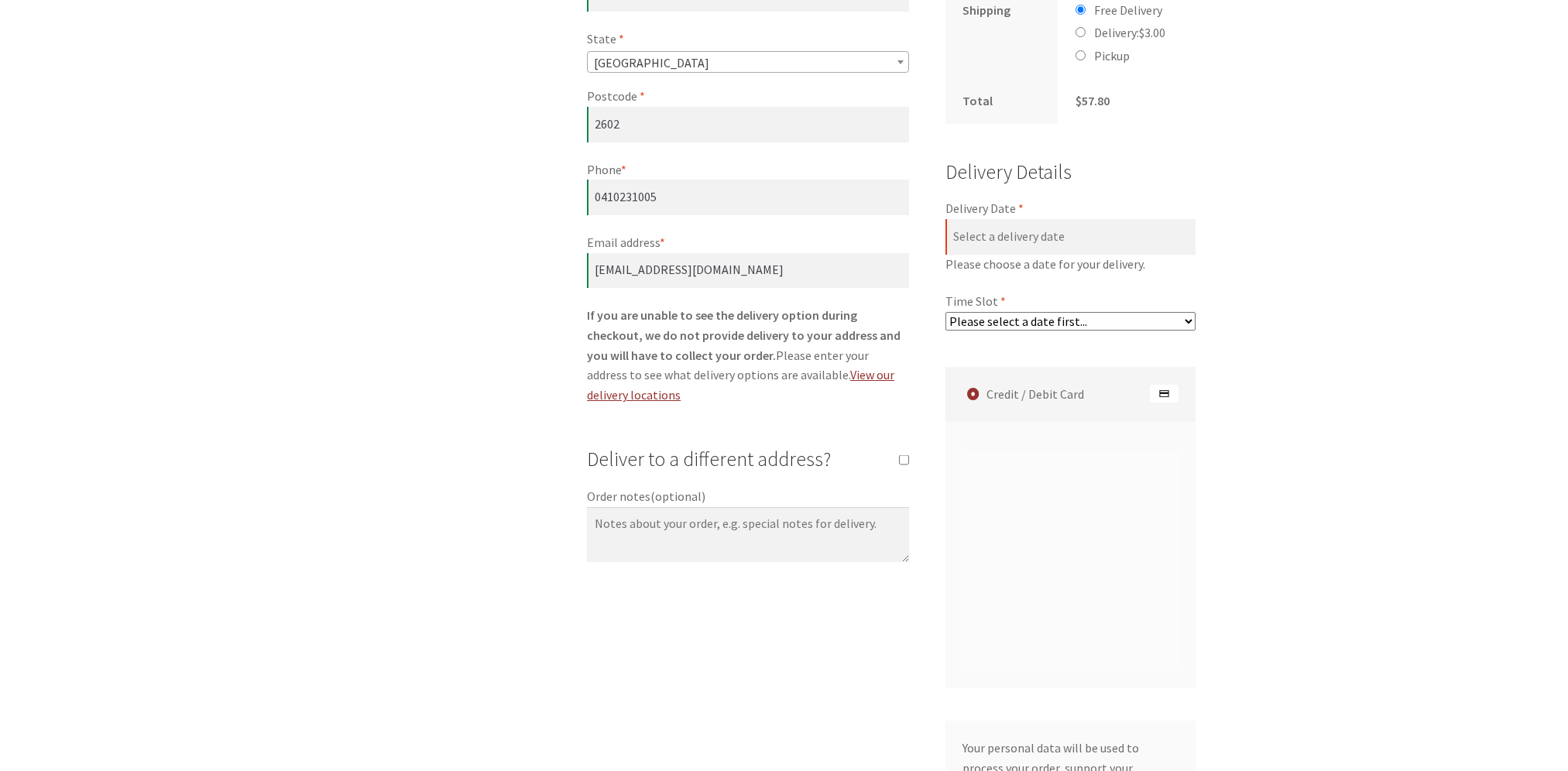
scroll to position [697, 0]
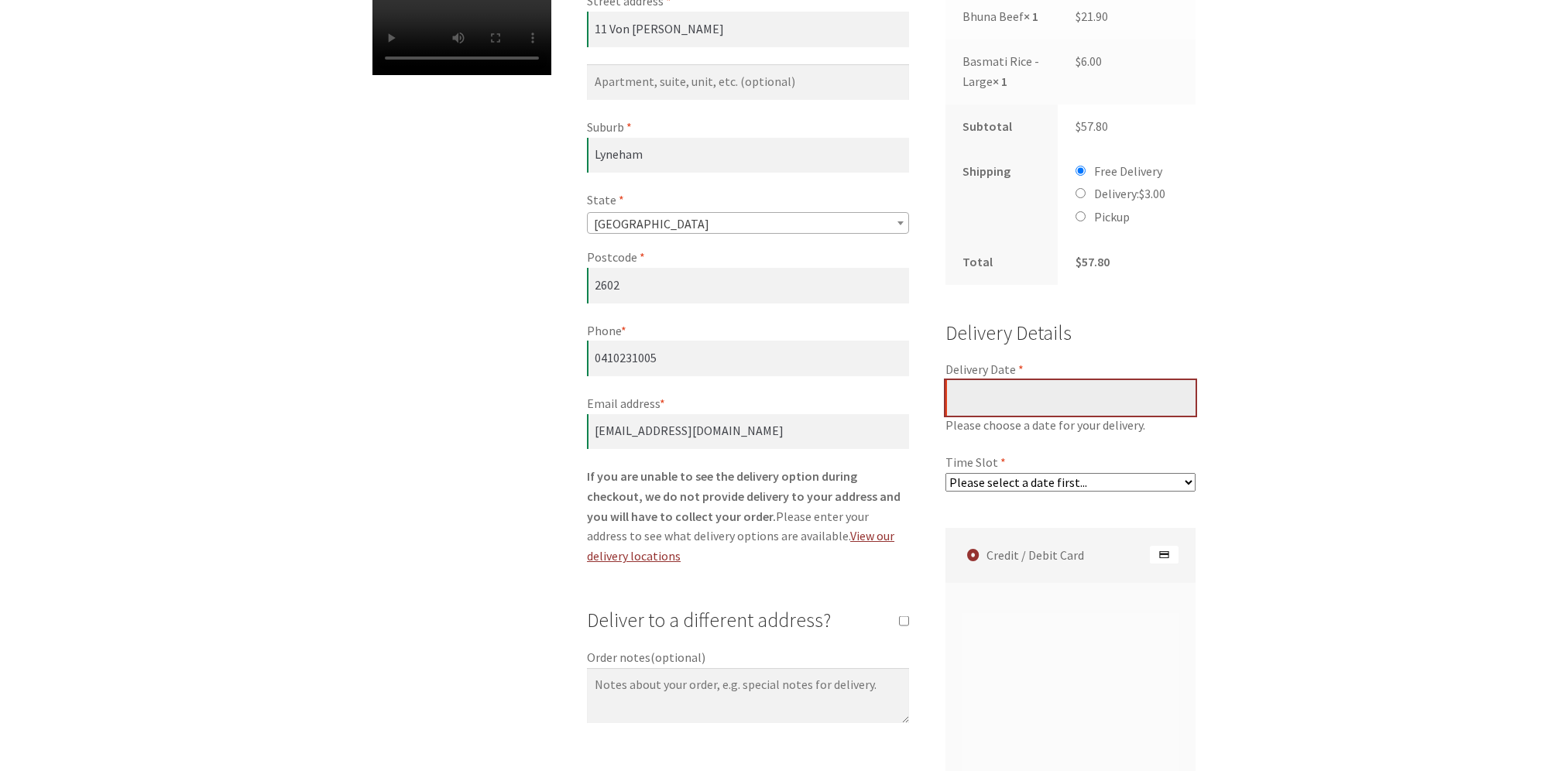
click at [1054, 401] on input "Delivery Date *" at bounding box center [1070, 398] width 251 height 36
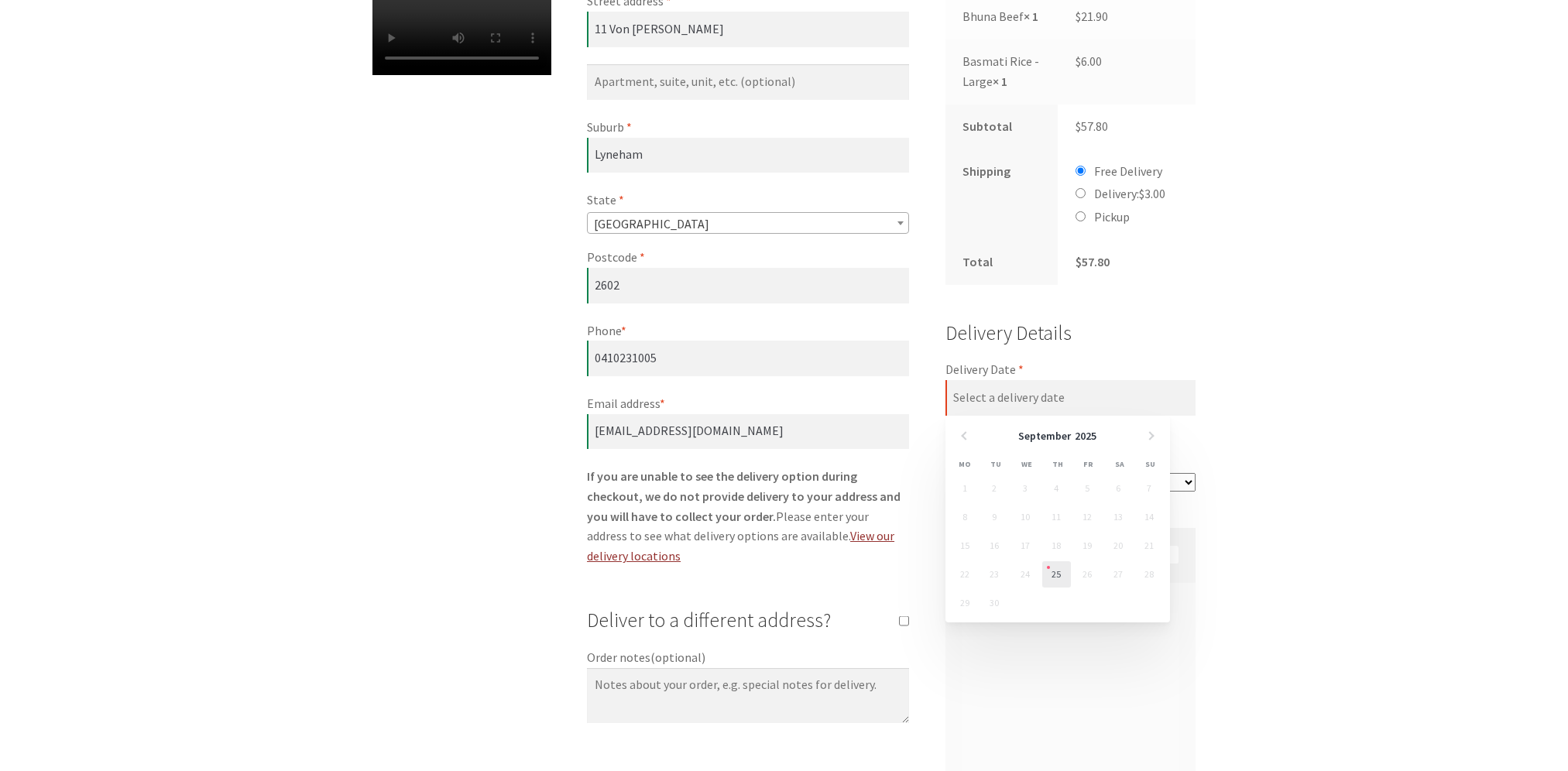
click at [1054, 575] on link "25" at bounding box center [1056, 574] width 28 height 27
type input "[DATE]"
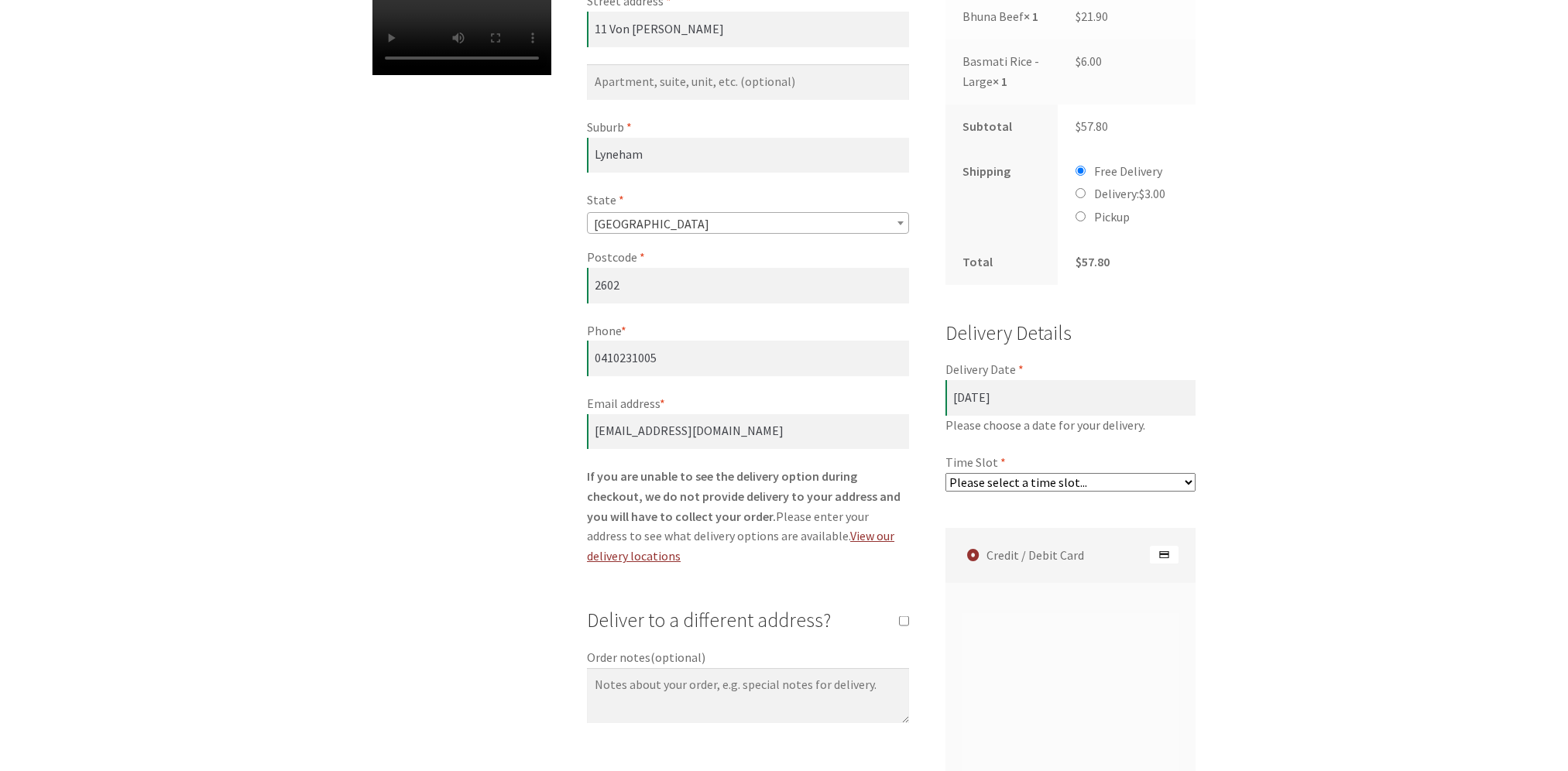
click at [1189, 484] on select "Please select a time slot... 07:25 PM - 07:55 PM 07:55 PM - 08:25 PM 08:25 PM -…" at bounding box center [1070, 482] width 251 height 19
click at [945, 473] on select "Please select a time slot... 07:25 PM - 07:55 PM 07:55 PM - 08:25 PM 08:25 PM -…" at bounding box center [1070, 482] width 251 height 19
click at [1167, 484] on select "Please select a time slot... 07:25 PM - 07:55 PM 07:55 PM - 08:25 PM 08:25 PM -…" at bounding box center [1070, 482] width 251 height 19
select select "60c2ef62db861/3|0.00"
click at [945, 473] on select "Please select a time slot... 07:25 PM - 07:55 PM 07:55 PM - 08:25 PM 08:25 PM -…" at bounding box center [1070, 482] width 251 height 19
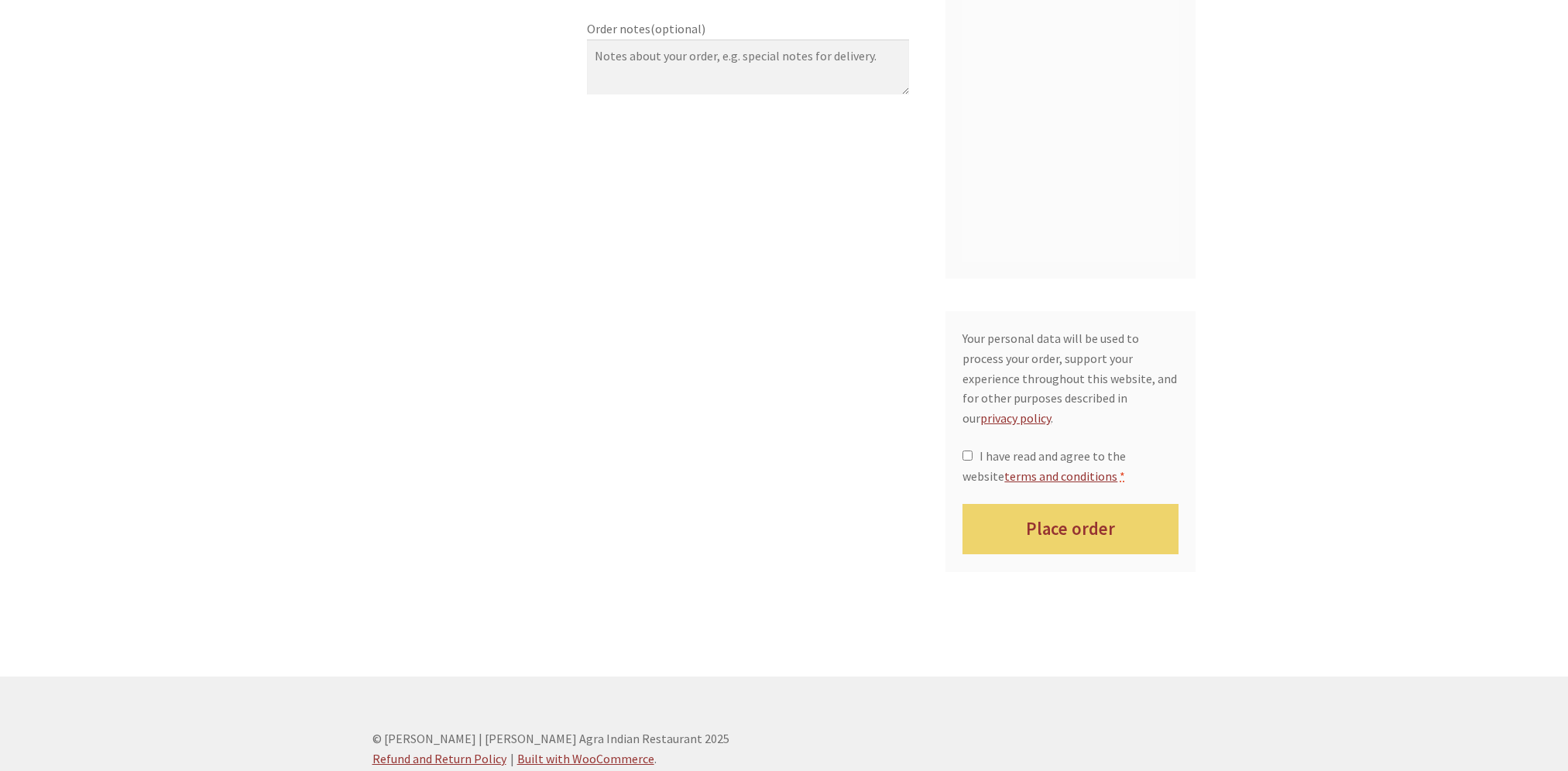
scroll to position [1326, 0]
click at [965, 449] on input "I have read and agree to the website terms and conditions *" at bounding box center [967, 454] width 10 height 10
checkbox input "true"
click at [1084, 510] on button "Place order" at bounding box center [1070, 527] width 216 height 50
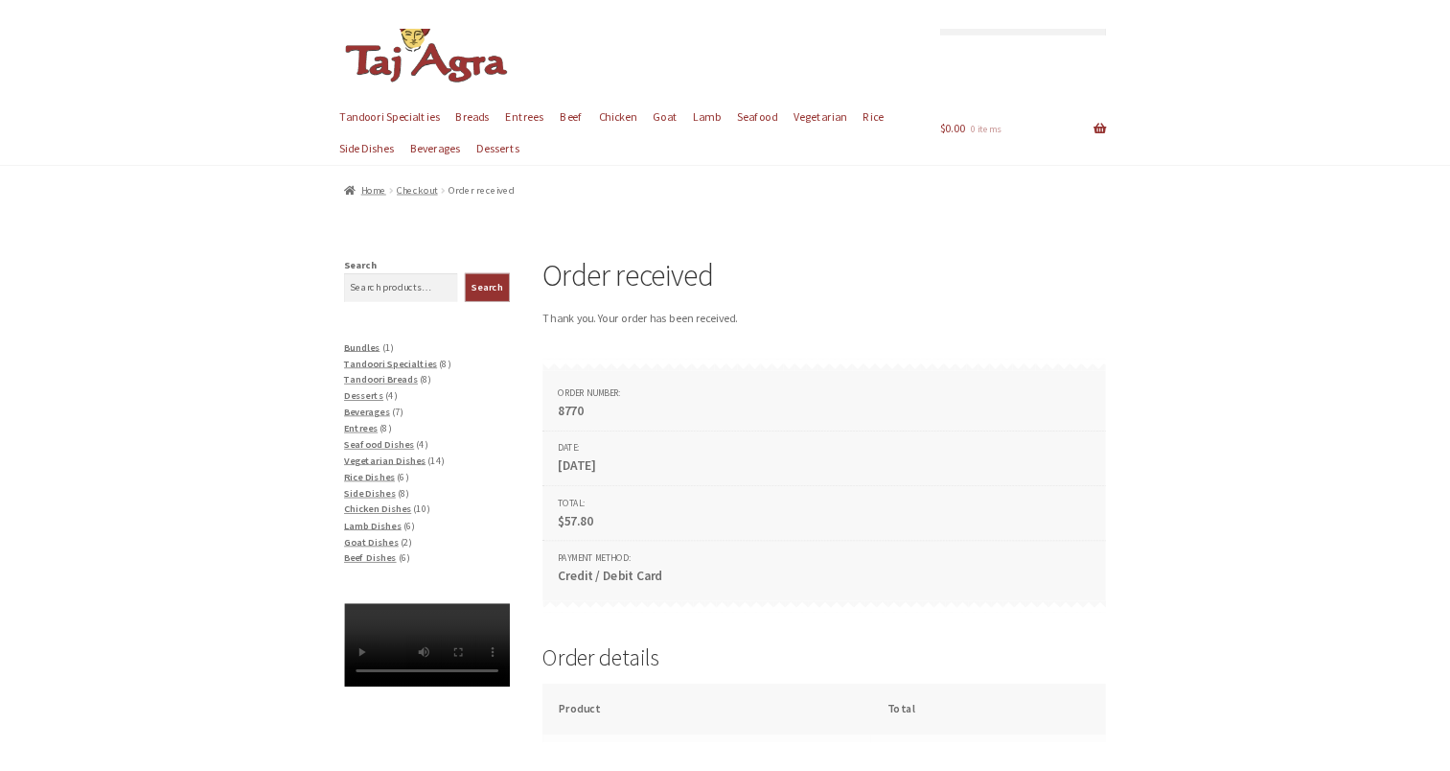
scroll to position [288, 0]
